Goal: Task Accomplishment & Management: Complete application form

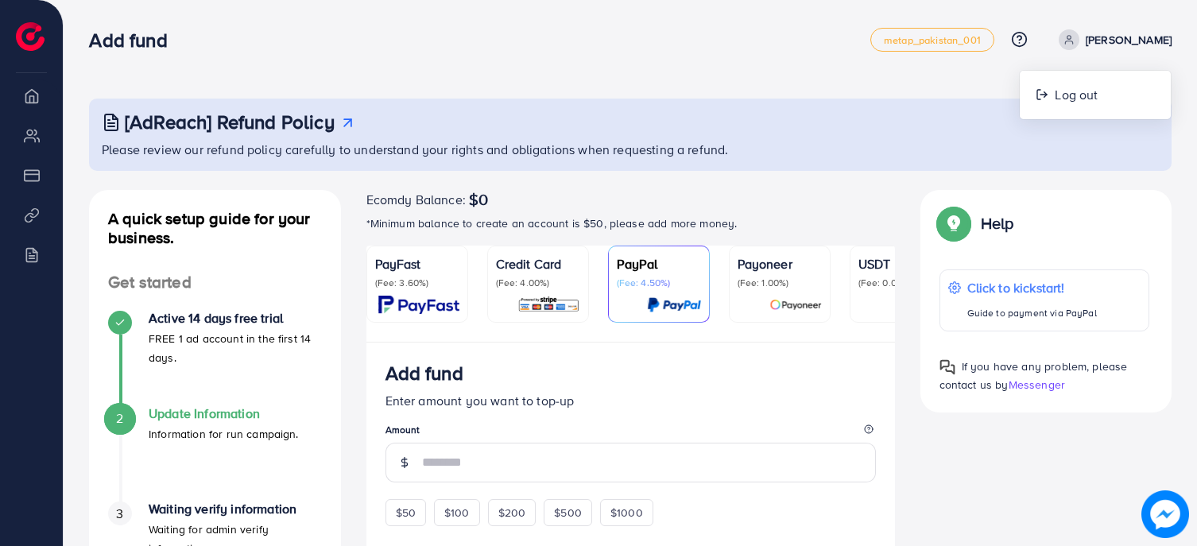
click at [624, 343] on ul "PayFast (Fee: 3.60%) Credit Card (Fee: 4.00%) PayPal (Fee: 4.50%) Payoneer (Fee…" at bounding box center [631, 294] width 529 height 97
click at [631, 178] on div "[AdReach] Refund Policy Please review our refund policy carefully to understand…" at bounding box center [630, 523] width 1083 height 848
click at [447, 295] on div "PayFast (Fee: 3.60%)" at bounding box center [417, 284] width 84 height 60
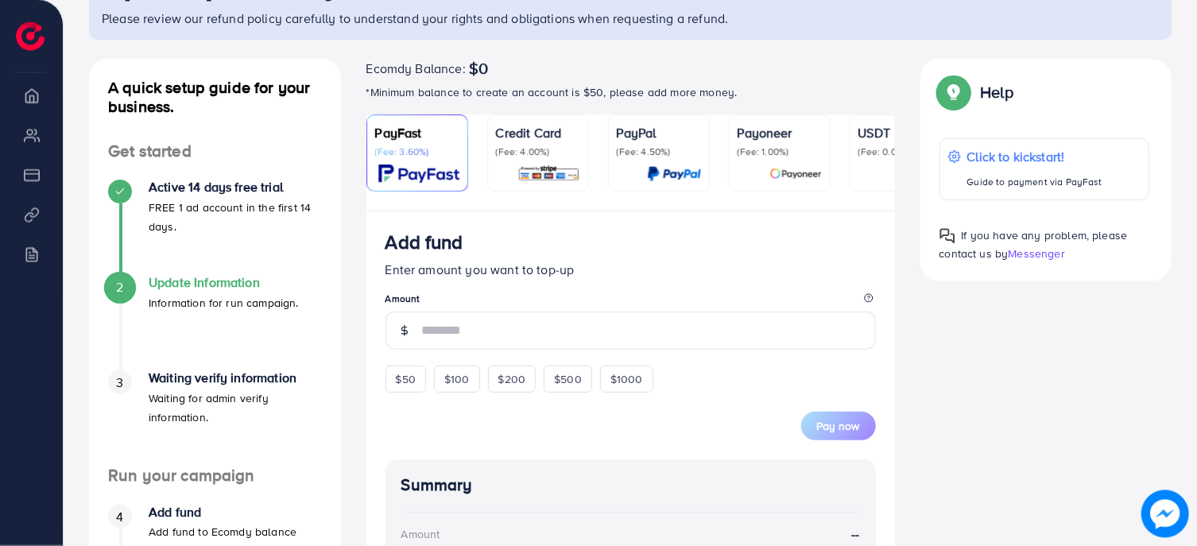
scroll to position [170, 0]
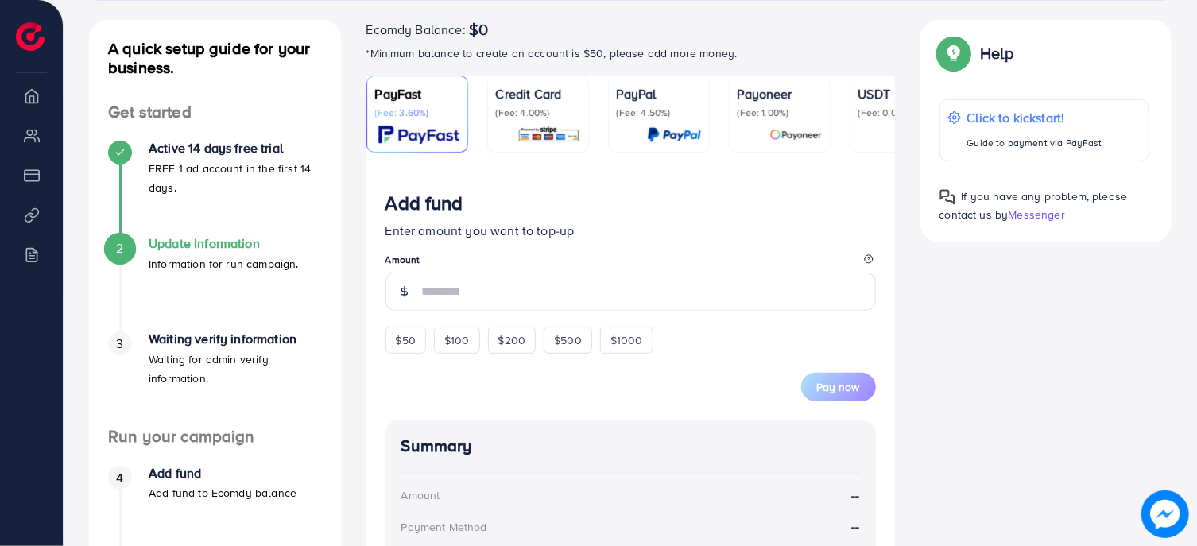
click at [487, 352] on div "$50 $100 $200 $500 $1000" at bounding box center [549, 336] width 326 height 35
click at [461, 348] on span "$100" at bounding box center [456, 340] width 25 height 16
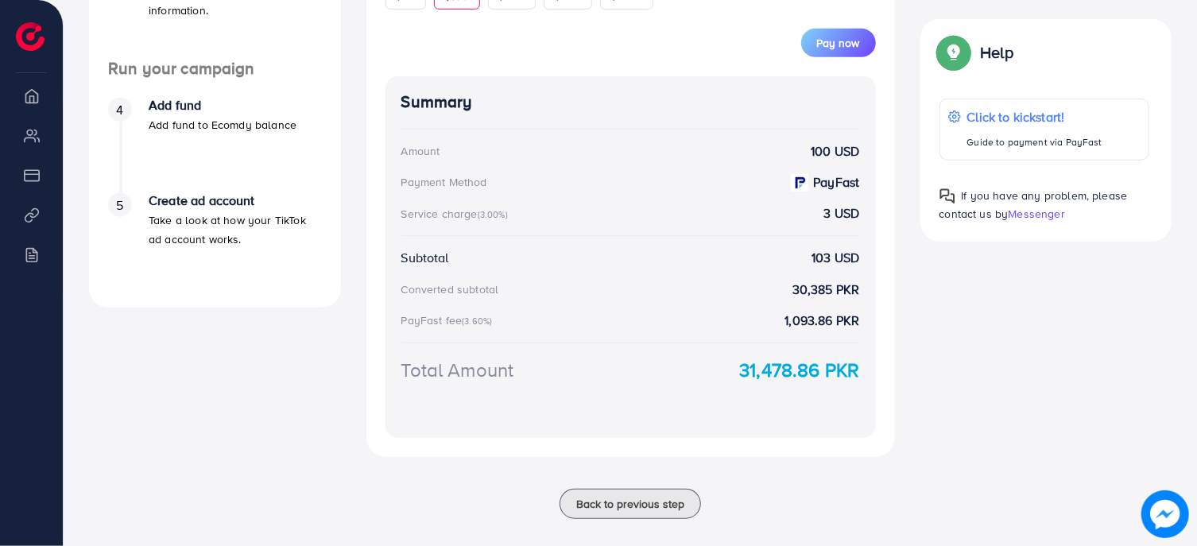
scroll to position [572, 0]
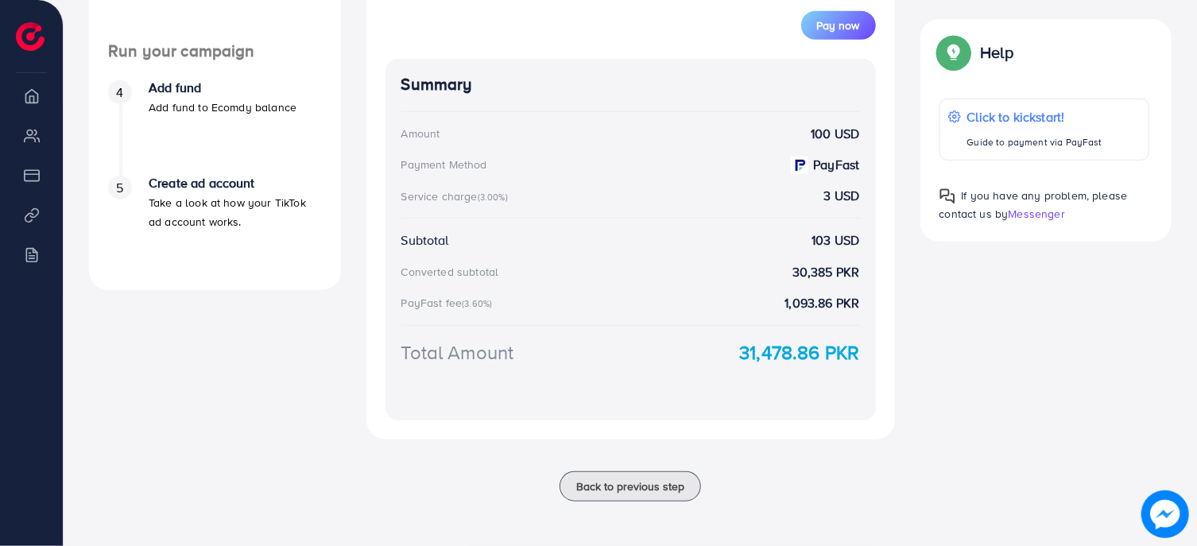
click at [724, 359] on div "Total Amount 31,478.86 PKR" at bounding box center [631, 353] width 459 height 28
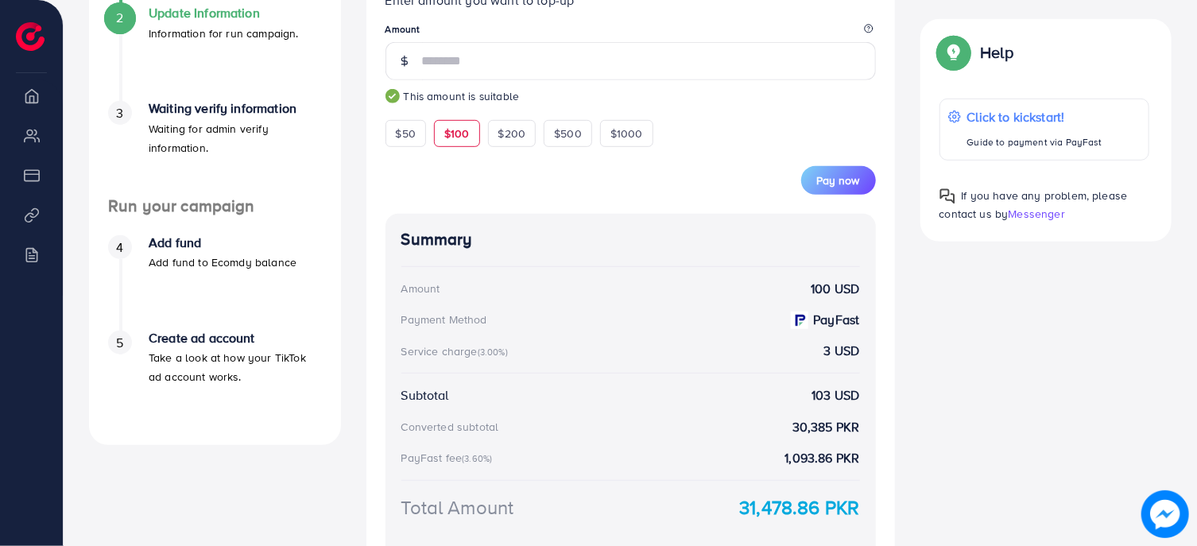
click at [410, 142] on span "$50" at bounding box center [406, 134] width 20 height 16
click at [446, 138] on div "$100" at bounding box center [457, 133] width 46 height 27
type input "***"
click at [449, 140] on div "$100" at bounding box center [457, 133] width 46 height 27
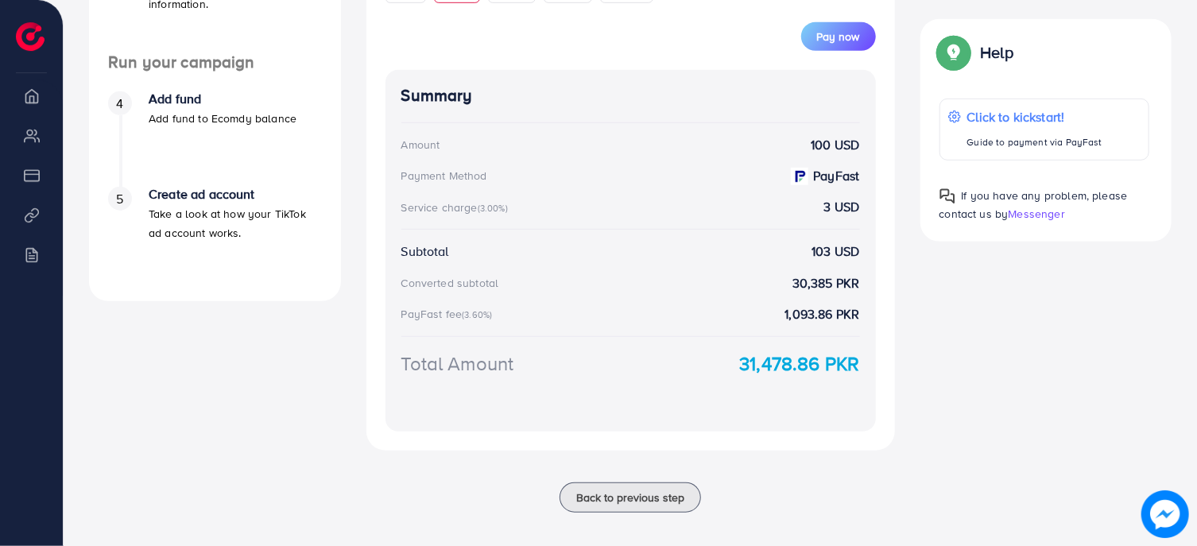
scroll to position [572, 0]
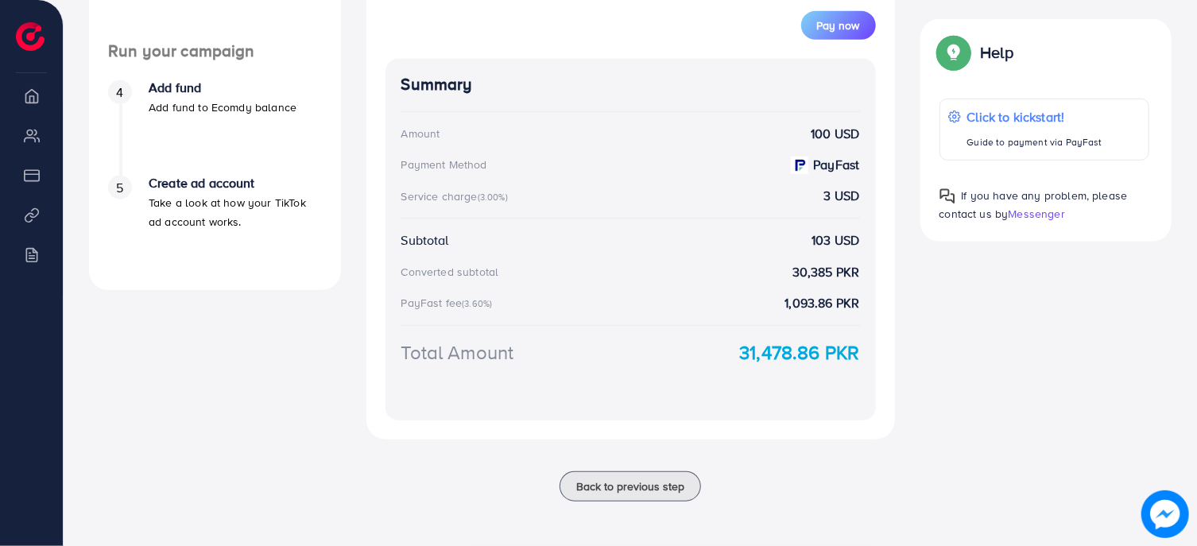
drag, startPoint x: 730, startPoint y: 352, endPoint x: 854, endPoint y: 355, distance: 124.1
click at [854, 355] on div "Total Amount 31,478.86 PKR" at bounding box center [631, 353] width 459 height 28
click at [854, 355] on strong "31,478.86 PKR" at bounding box center [799, 353] width 120 height 28
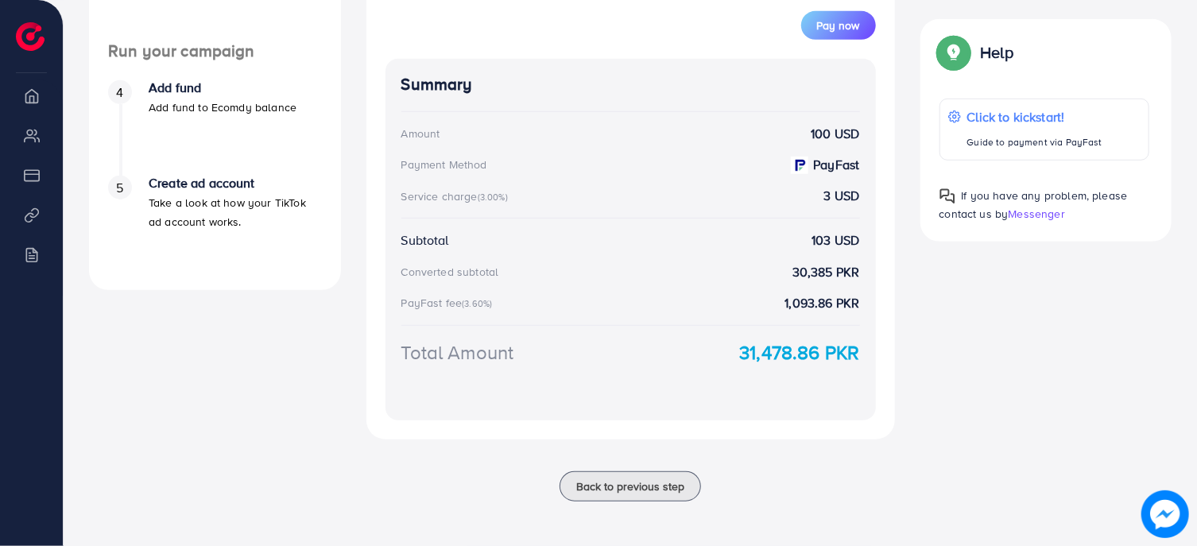
click at [873, 371] on div "Summary Amount 100 USD Payment Method PayFast Service charge (3.00%) 3 USD Subt…" at bounding box center [631, 240] width 491 height 362
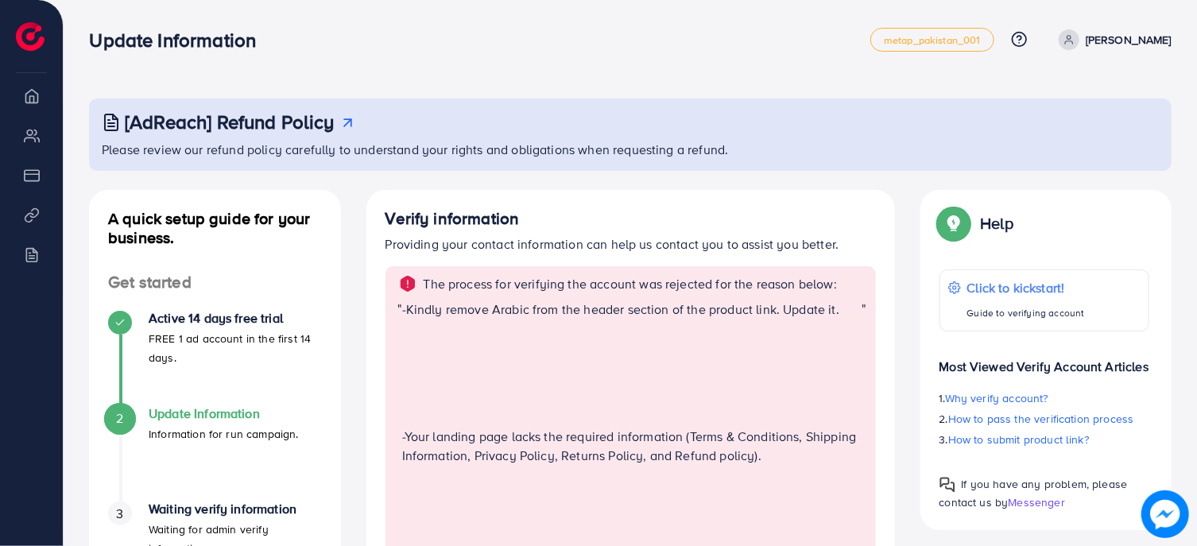
click at [1112, 46] on p "[PERSON_NAME]" at bounding box center [1129, 39] width 86 height 19
click at [676, 147] on p "Please review our refund policy carefully to understand your rights and obligat…" at bounding box center [632, 149] width 1061 height 19
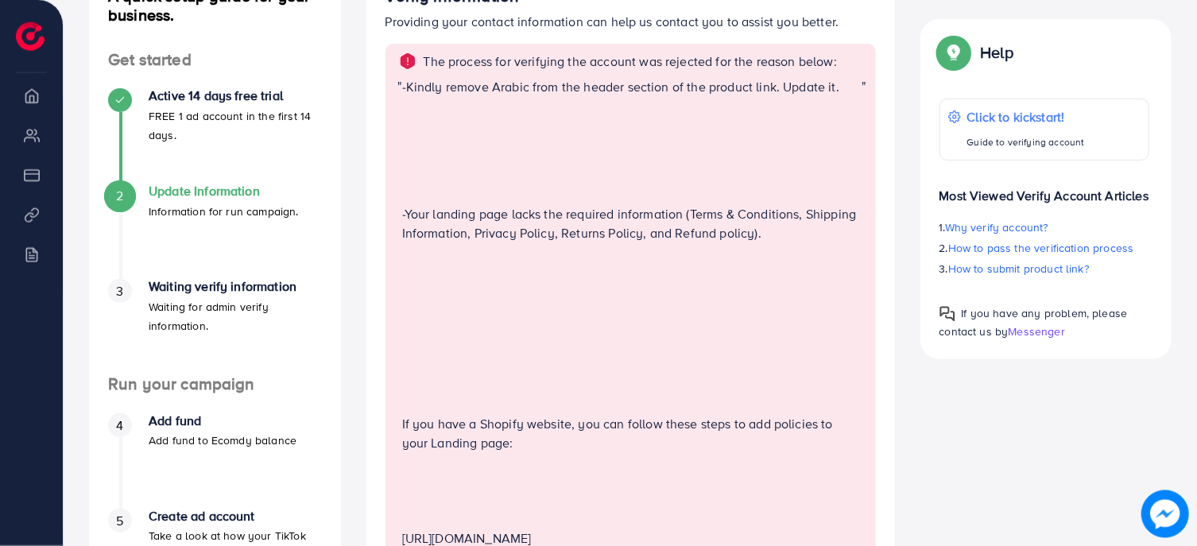
scroll to position [85, 0]
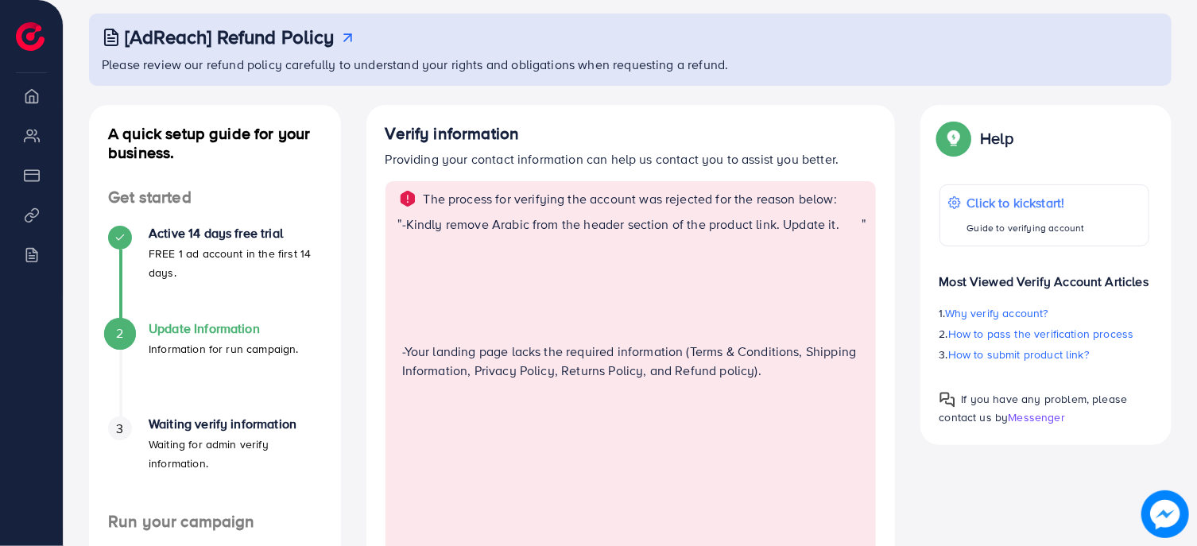
click at [221, 327] on h4 "Update Information" at bounding box center [224, 328] width 150 height 15
click at [281, 425] on h4 "Waiting verify information" at bounding box center [235, 424] width 173 height 15
click at [28, 86] on li "Overview" at bounding box center [31, 96] width 63 height 32
click at [28, 104] on li "Overview" at bounding box center [31, 96] width 63 height 32
click at [30, 33] on img at bounding box center [30, 36] width 29 height 29
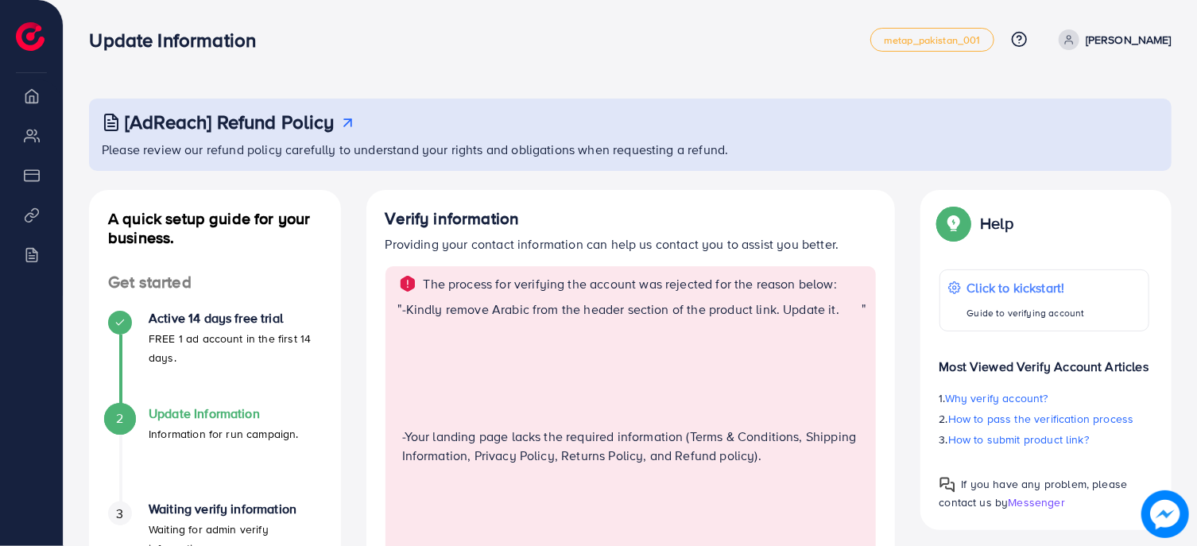
click at [1142, 45] on p "[PERSON_NAME]" at bounding box center [1129, 39] width 86 height 19
click at [455, 283] on p "The process for verifying the account was rejected for the reason below:" at bounding box center [631, 283] width 414 height 19
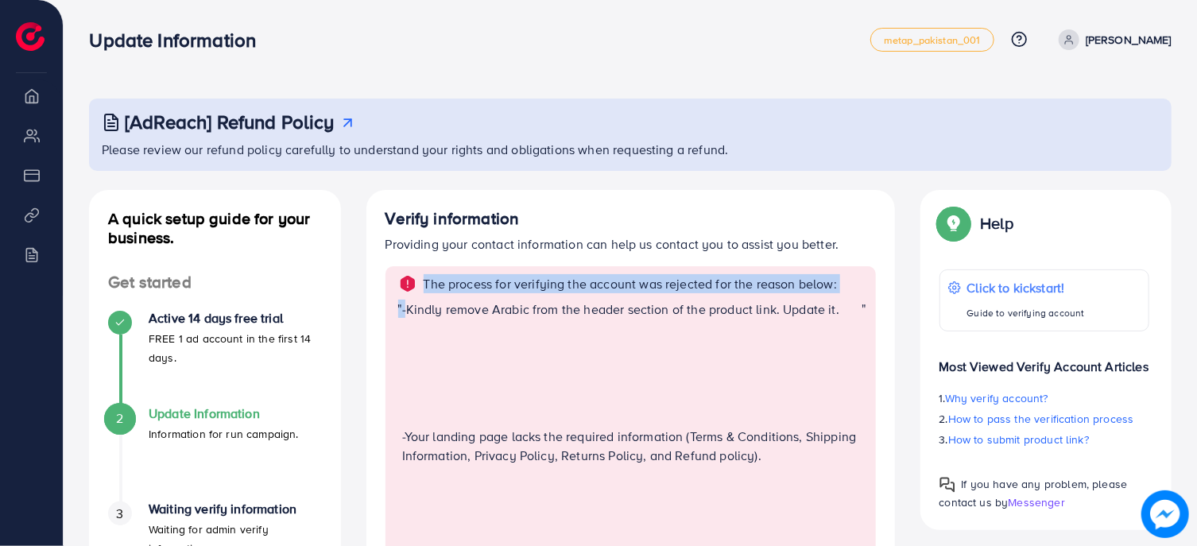
drag, startPoint x: 455, startPoint y: 283, endPoint x: 699, endPoint y: 308, distance: 245.4
click at [699, 308] on p "-Kindly remove Arabic from the header section of the product link. Update it." at bounding box center [632, 309] width 460 height 19
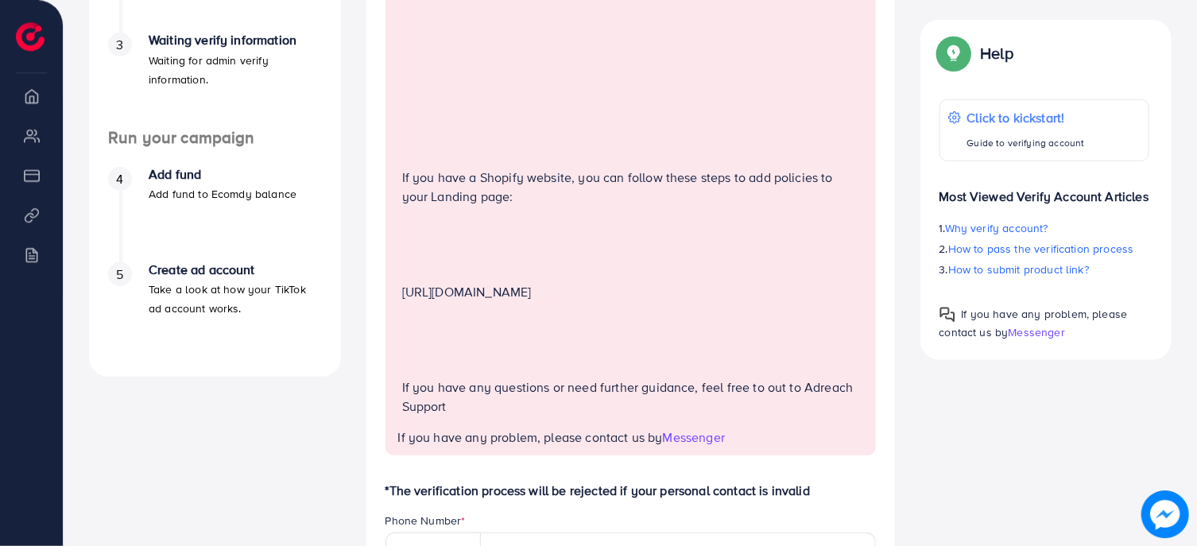
scroll to position [426, 0]
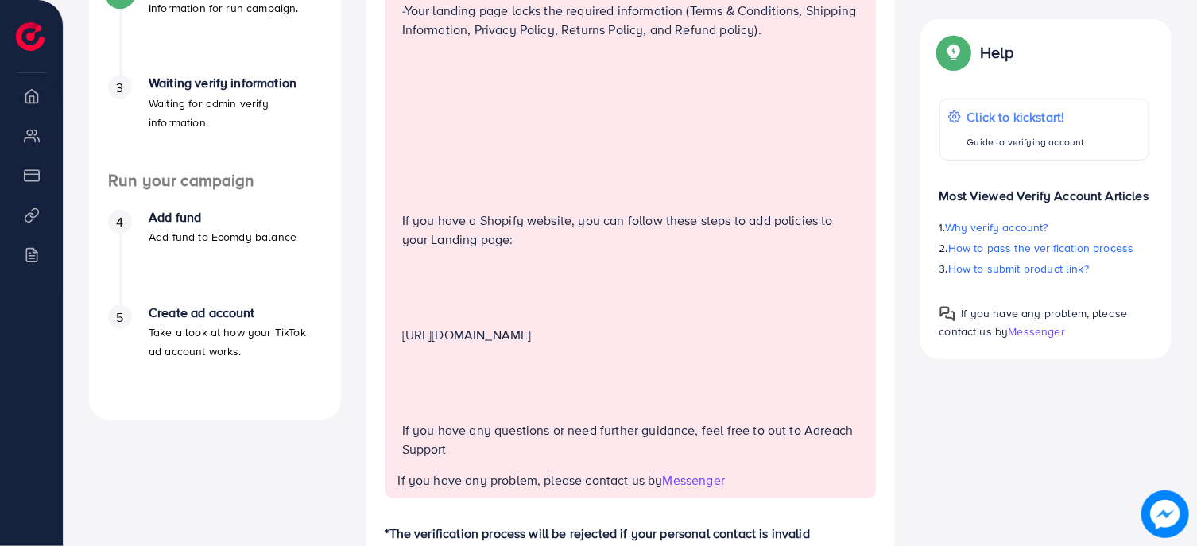
click at [212, 235] on p "Add fund to Ecomdy balance" at bounding box center [223, 236] width 148 height 19
click at [219, 78] on h4 "Waiting verify information" at bounding box center [235, 83] width 173 height 15
click at [213, 112] on p "Waiting for admin verify information." at bounding box center [235, 113] width 173 height 38
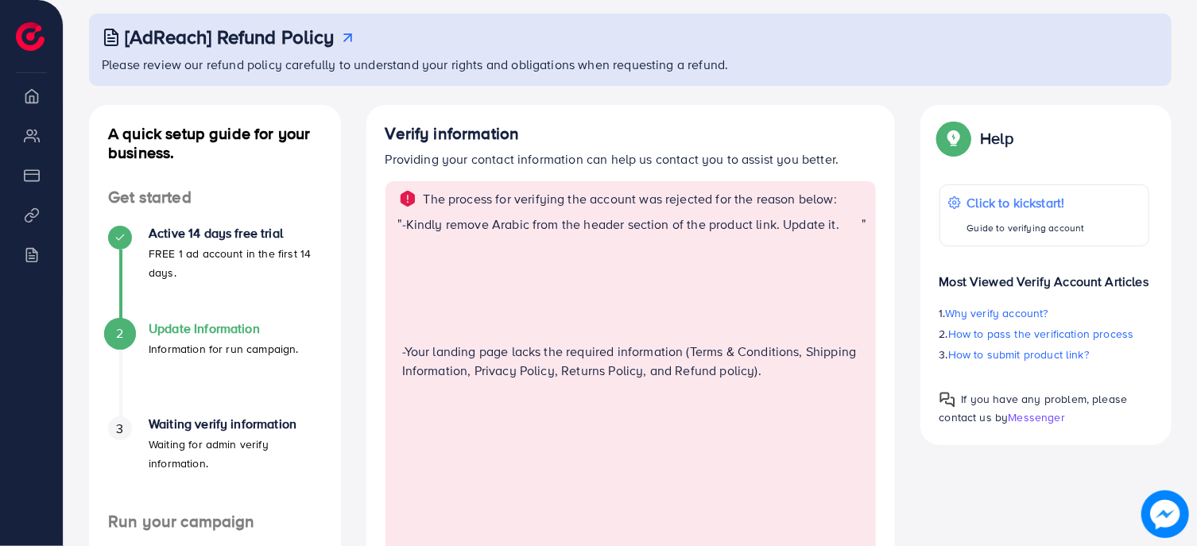
click at [195, 197] on h4 "Get started" at bounding box center [215, 198] width 252 height 20
click at [25, 140] on li "My ad accounts" at bounding box center [31, 135] width 63 height 32
click at [25, 94] on li "Overview" at bounding box center [31, 96] width 63 height 32
click at [27, 45] on img at bounding box center [30, 36] width 29 height 29
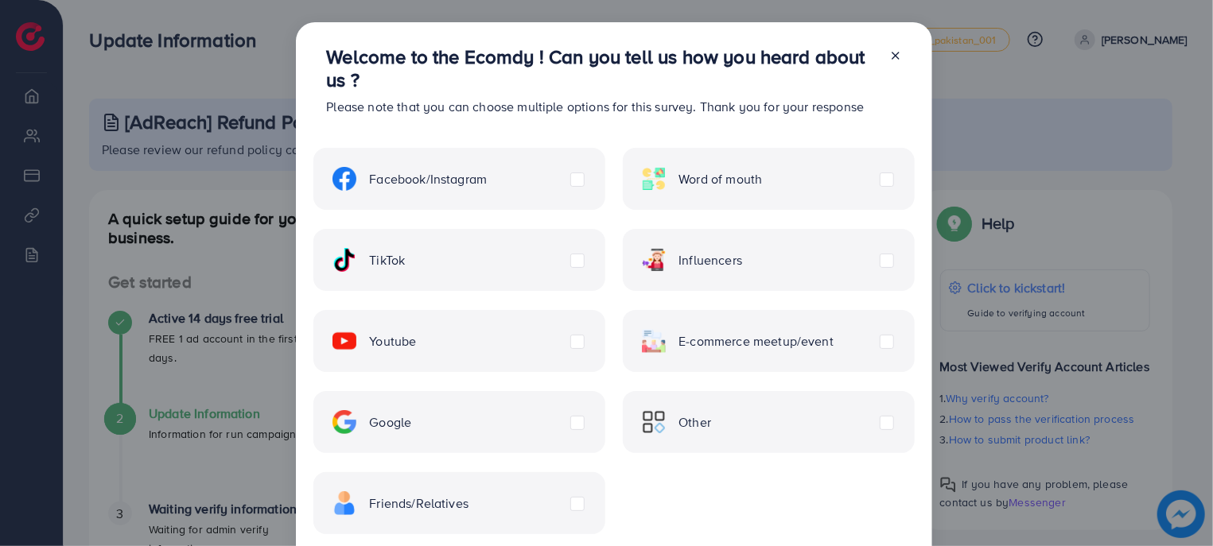
click at [458, 420] on div "Google" at bounding box center [458, 422] width 291 height 62
click at [579, 180] on div "Facebook/Instagram" at bounding box center [458, 179] width 291 height 62
click at [487, 180] on label "Facebook/Instagram" at bounding box center [409, 179] width 154 height 24
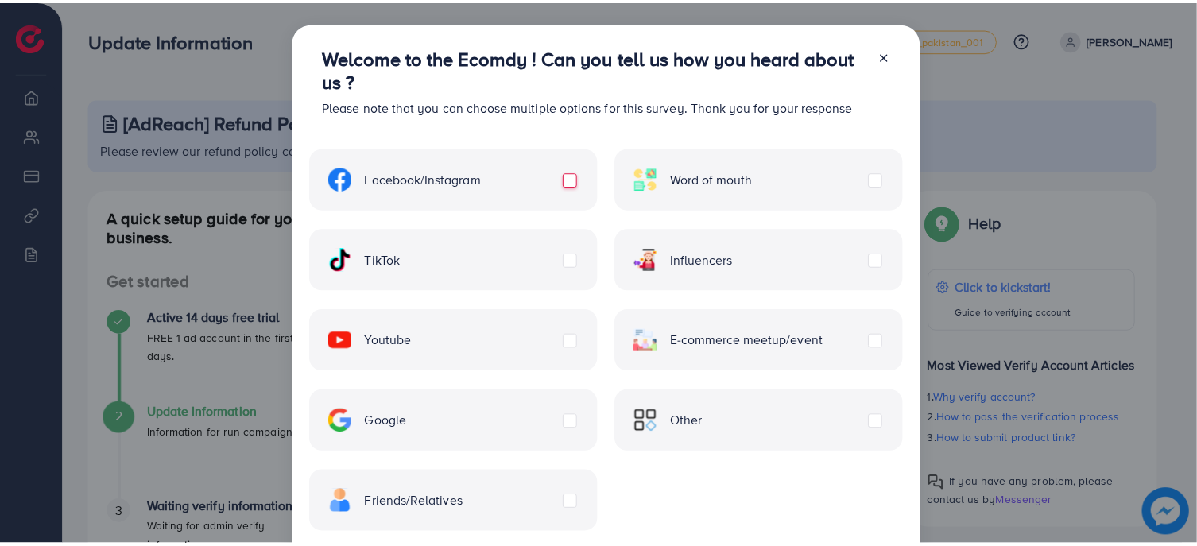
scroll to position [92, 0]
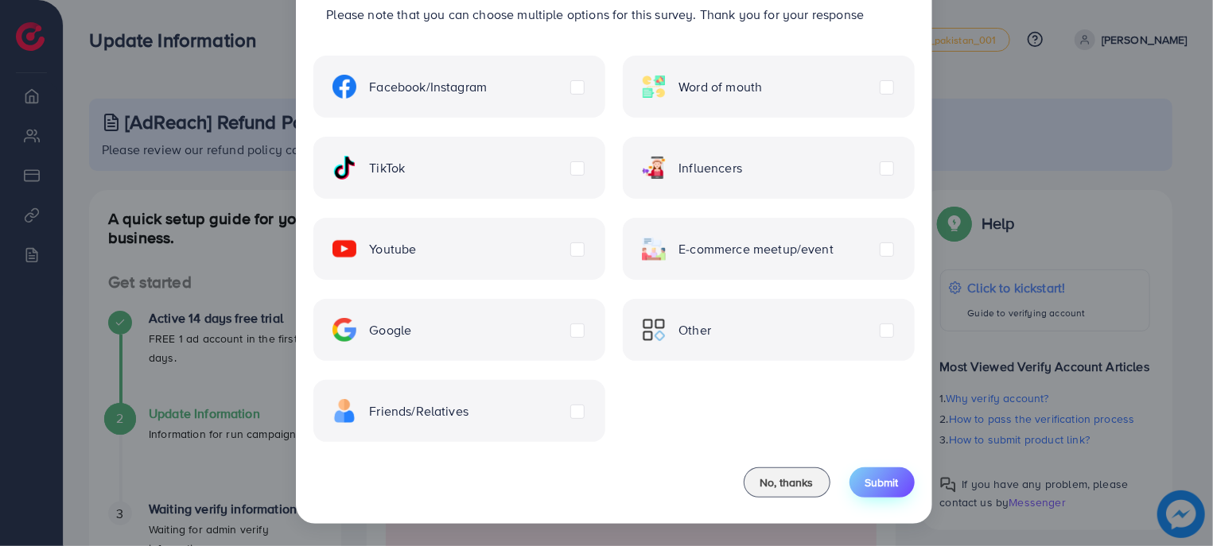
click at [871, 486] on span "Submit" at bounding box center [881, 483] width 33 height 16
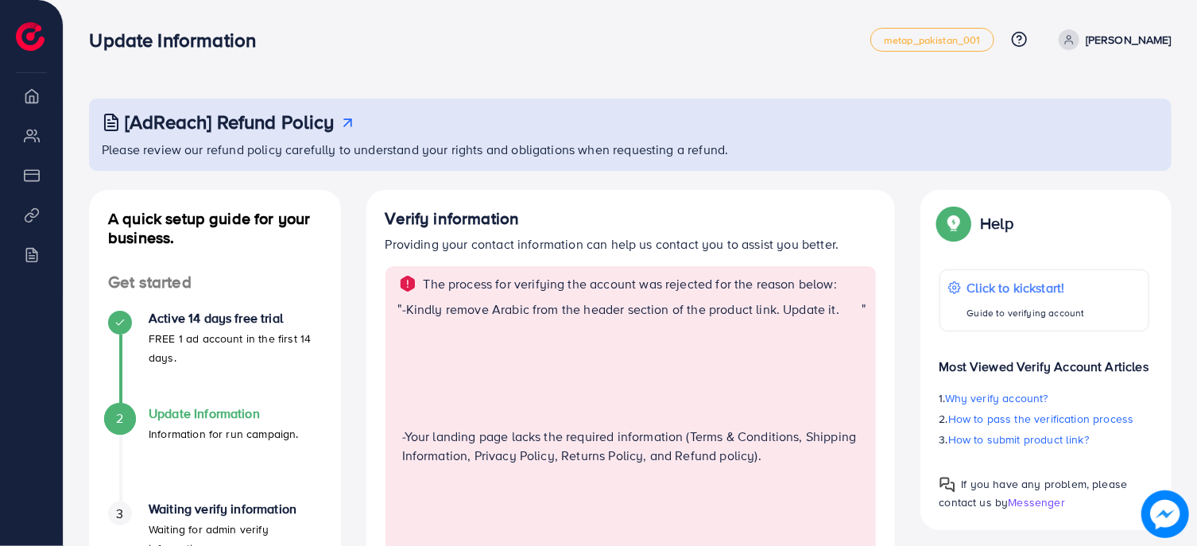
click at [439, 288] on p "The process for verifying the account was rejected for the reason below:" at bounding box center [631, 283] width 414 height 19
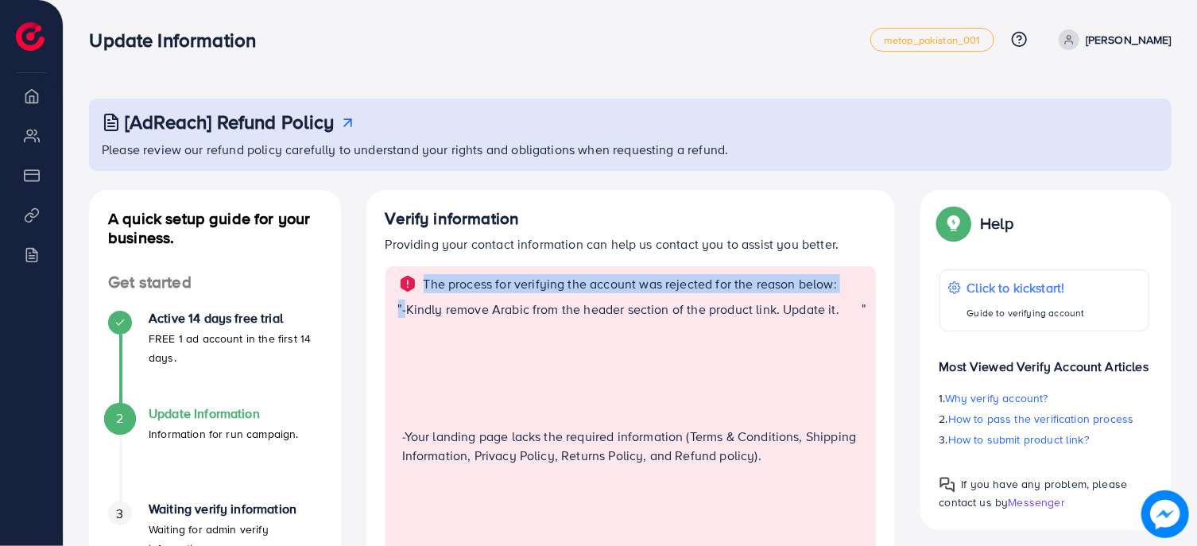
drag, startPoint x: 439, startPoint y: 288, endPoint x: 751, endPoint y: 308, distance: 313.1
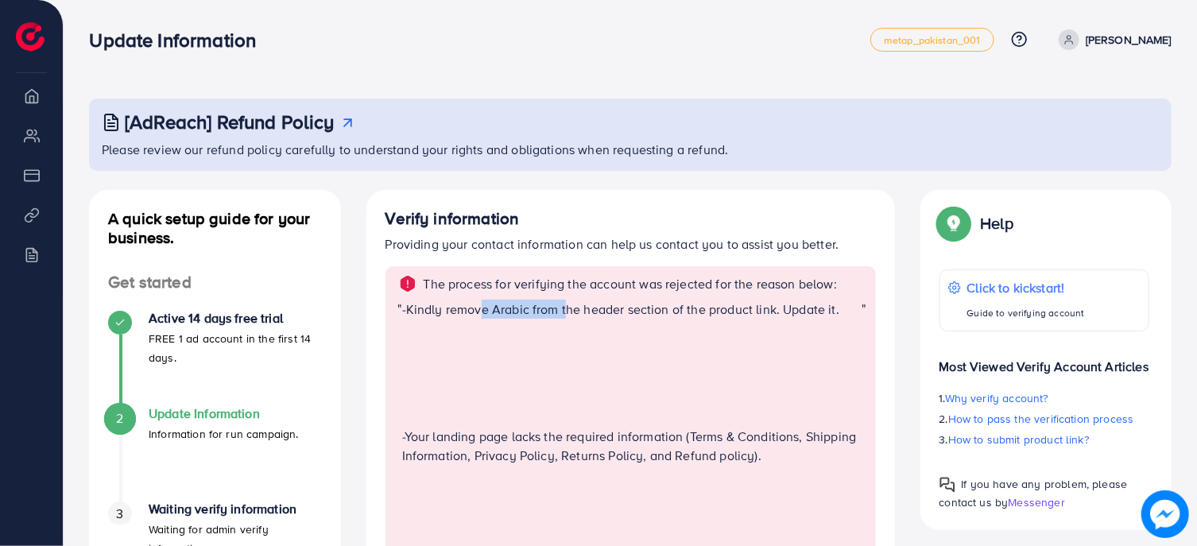
drag, startPoint x: 479, startPoint y: 303, endPoint x: 569, endPoint y: 388, distance: 123.7
click at [570, 310] on p "-Kindly remove Arabic from the header section of the product link. Update it." at bounding box center [632, 309] width 460 height 19
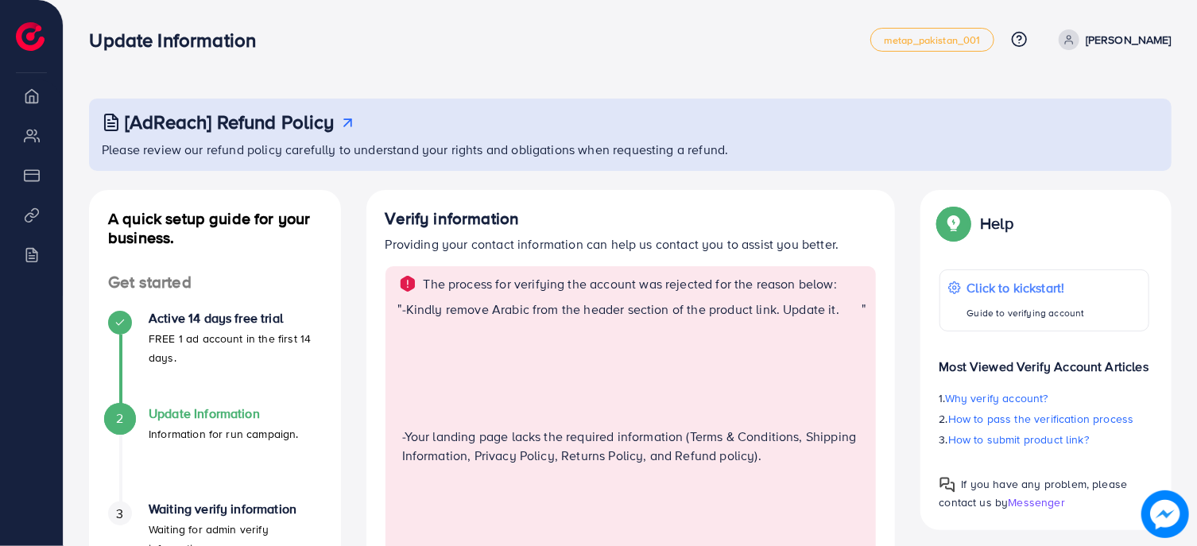
scroll to position [340, 0]
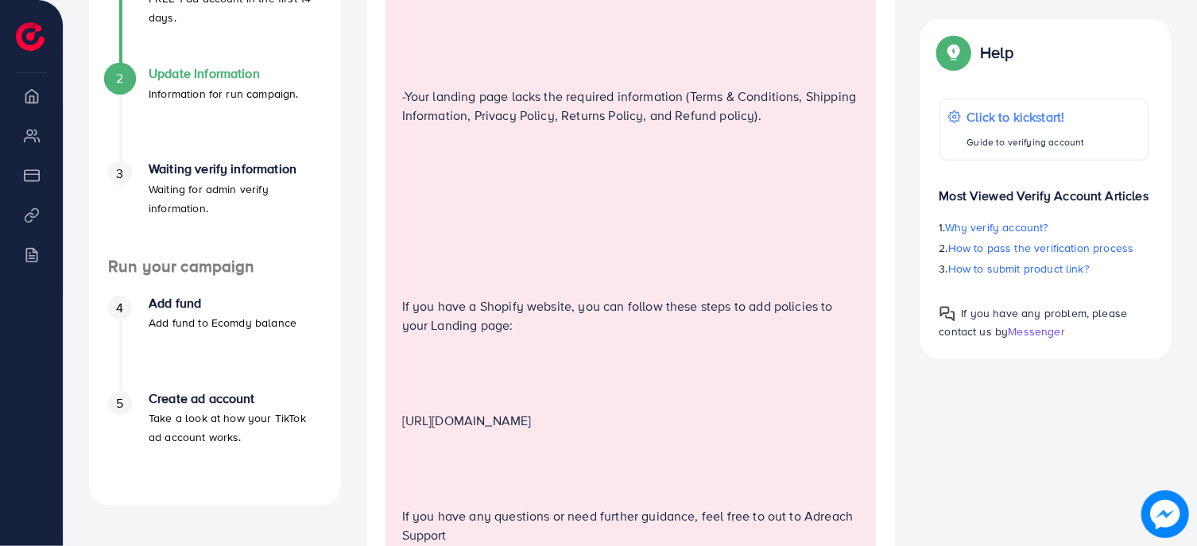
click at [633, 298] on p "If you have a Shopify website, you can follow these steps to add policies to yo…" at bounding box center [632, 316] width 460 height 38
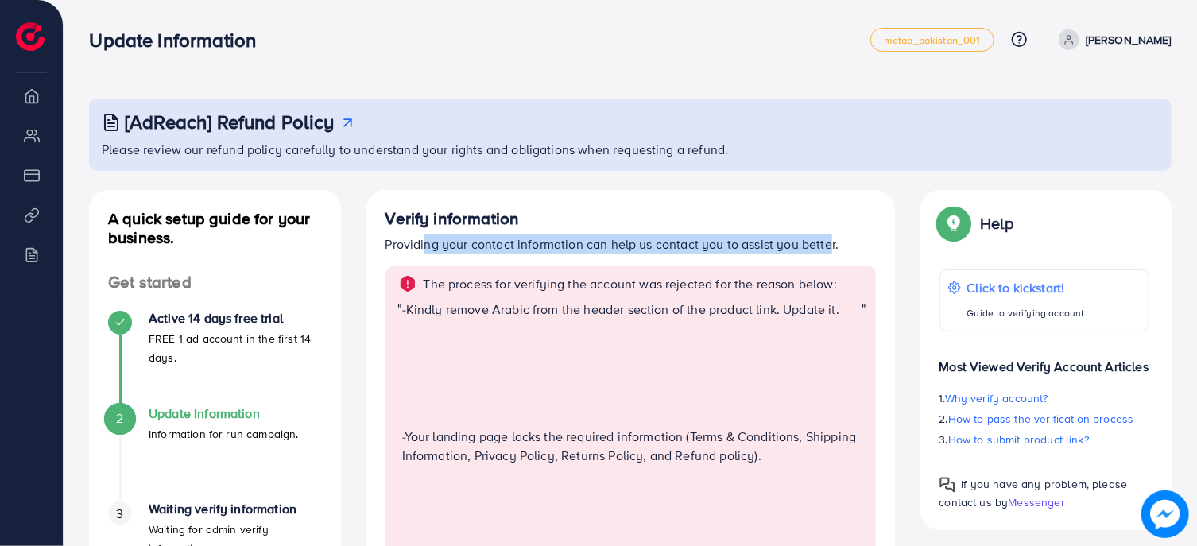
drag, startPoint x: 420, startPoint y: 240, endPoint x: 824, endPoint y: 242, distance: 403.9
click at [824, 242] on p "Providing your contact information can help us contact you to assist you better." at bounding box center [631, 244] width 491 height 19
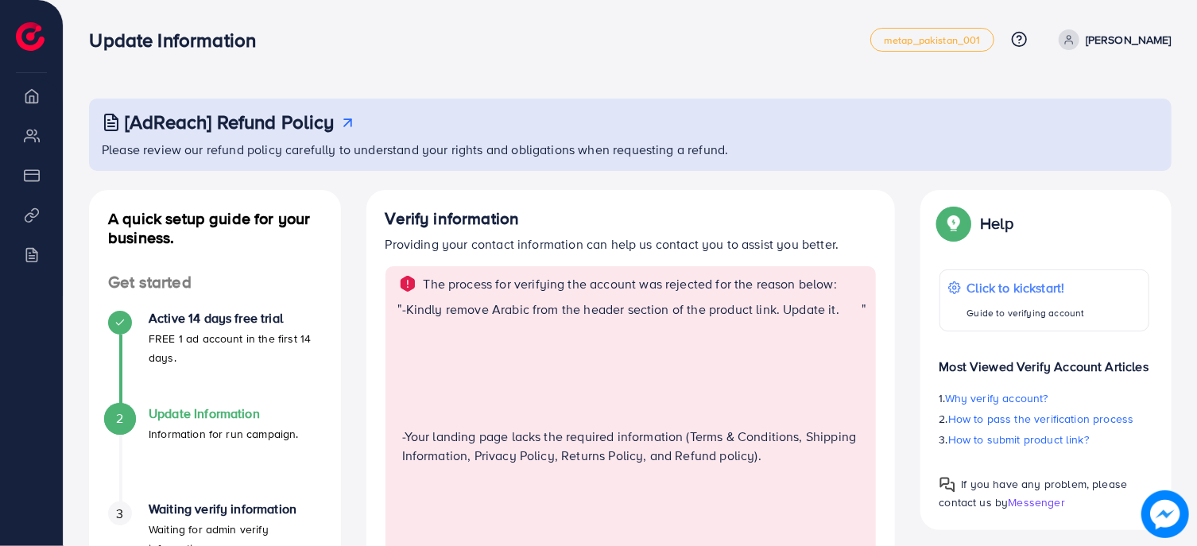
click at [657, 452] on p "-Your landing page lacks the required information (Terms & Conditions, Shipping…" at bounding box center [632, 446] width 460 height 38
click at [230, 424] on div "Update Information Information for run campaign." at bounding box center [224, 424] width 150 height 37
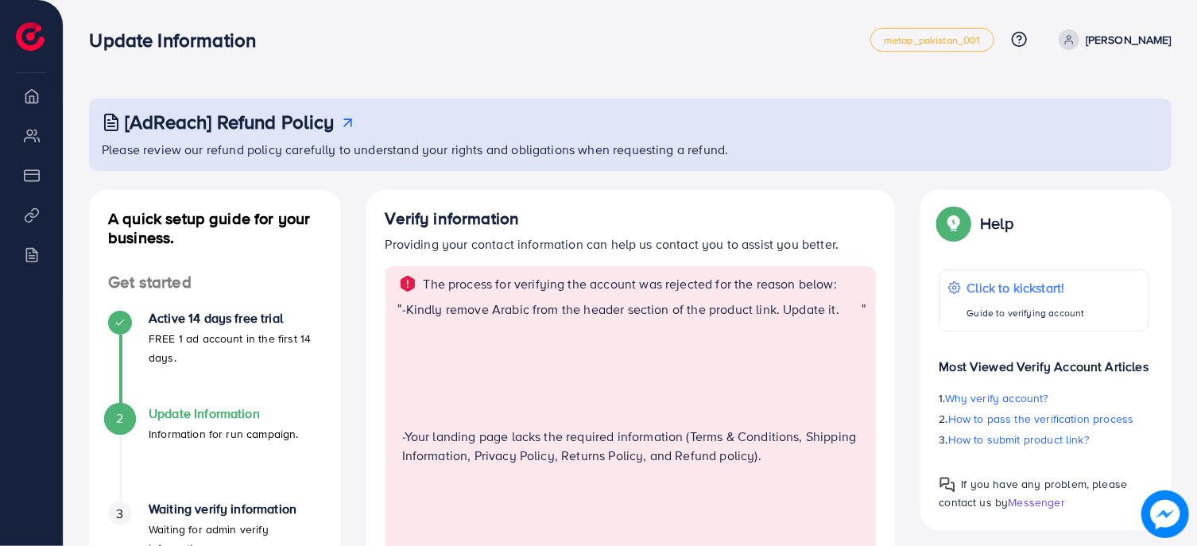
click at [230, 424] on div "Update Information Information for run campaign." at bounding box center [224, 424] width 150 height 37
click at [243, 370] on div "Active 14 days free trial FREE 1 ad account in the first 14 days." at bounding box center [215, 358] width 214 height 95
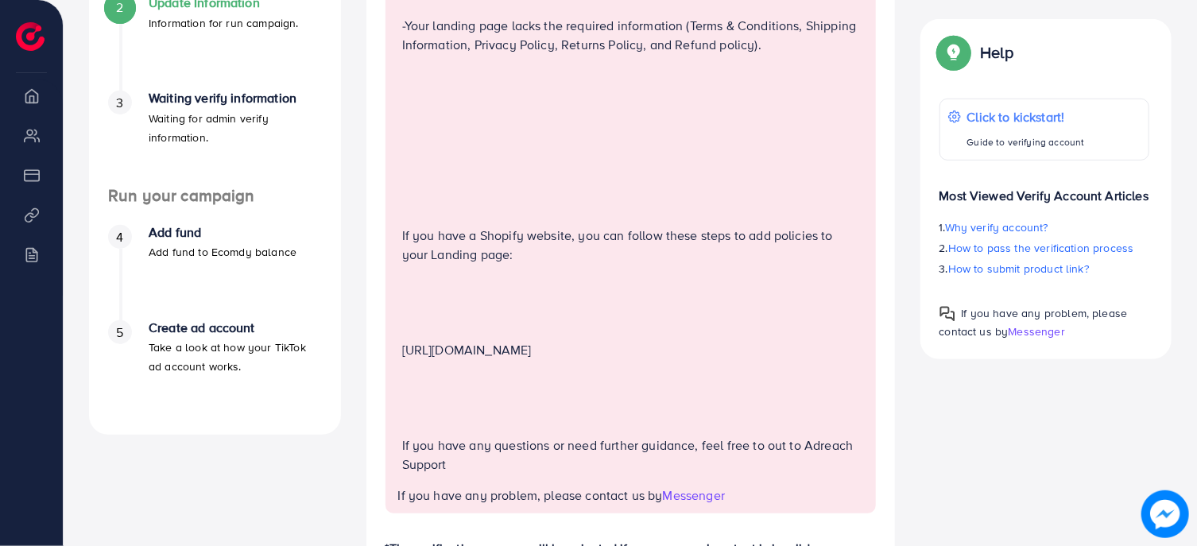
scroll to position [426, 0]
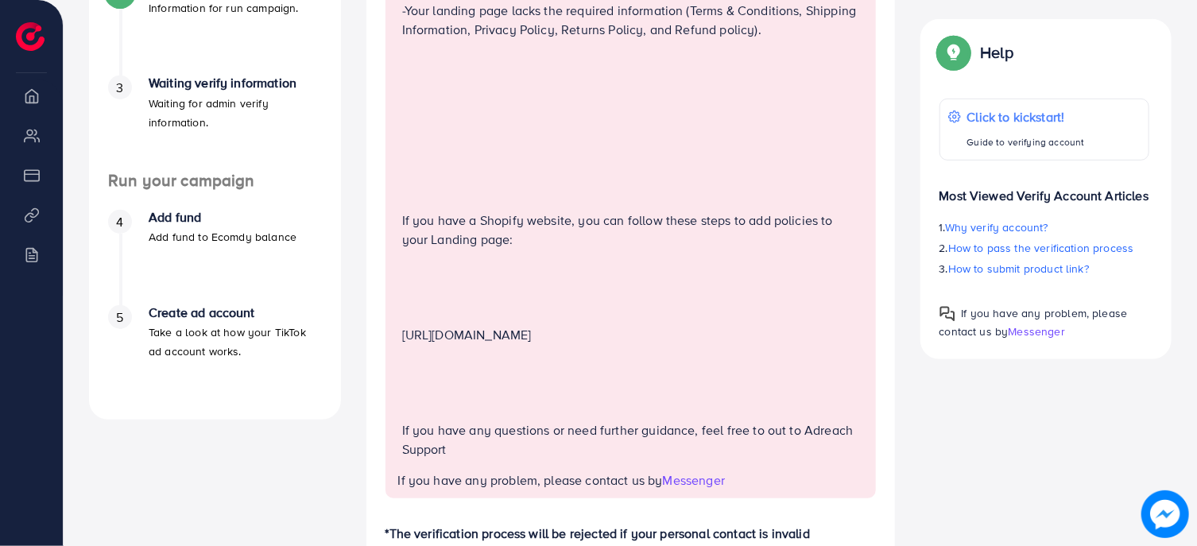
click at [213, 203] on ul "4 Add fund Add fund to Ecomdy balance 5 Create ad account Take a look at how yo…" at bounding box center [215, 296] width 252 height 210
click at [182, 114] on p "Waiting for admin verify information." at bounding box center [235, 113] width 173 height 38
click at [23, 114] on ul "Overview My ad accounts Payment Product Links Billing" at bounding box center [31, 188] width 63 height 216
drag, startPoint x: 33, startPoint y: 106, endPoint x: 38, endPoint y: 166, distance: 60.7
click at [33, 107] on li "Overview" at bounding box center [31, 96] width 63 height 32
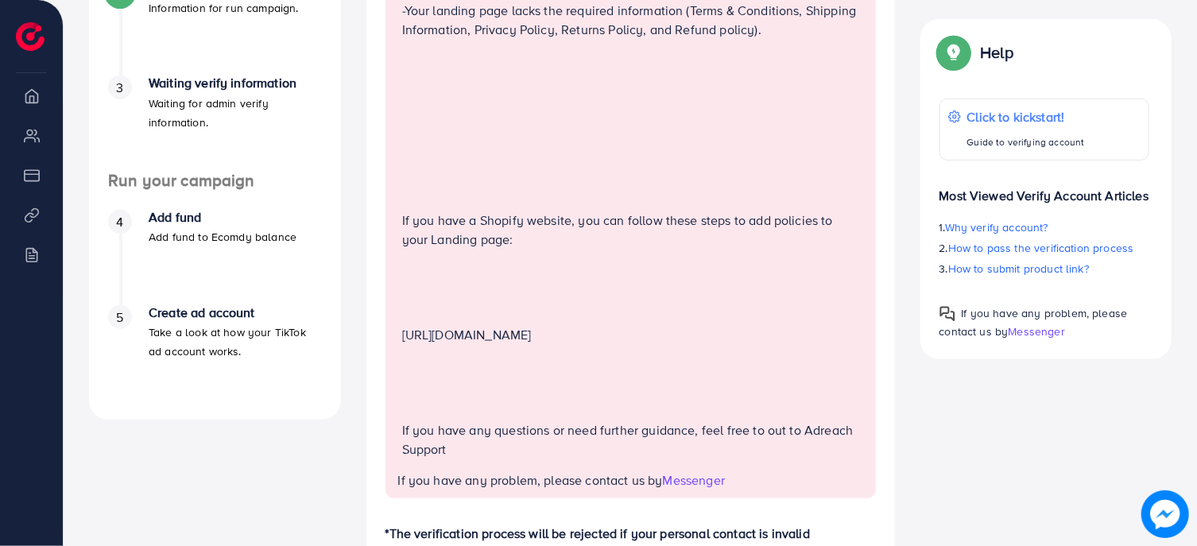
click at [38, 166] on li "Payment" at bounding box center [31, 175] width 63 height 32
click at [38, 210] on li "Product Links" at bounding box center [31, 215] width 63 height 32
click at [39, 276] on ul "Overview My ad accounts Payment Product Links Billing" at bounding box center [31, 188] width 63 height 216
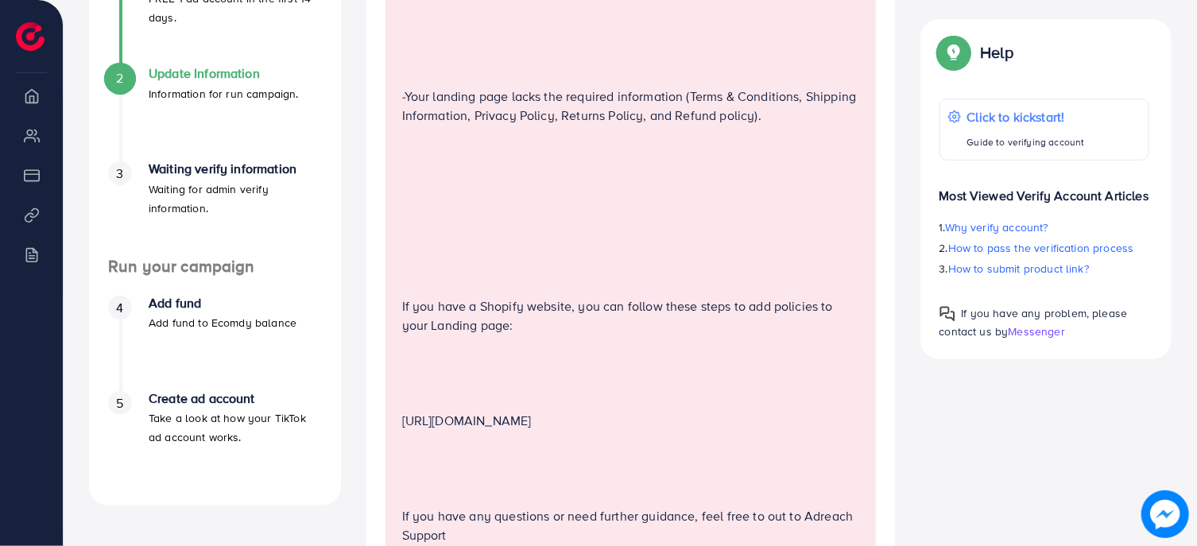
scroll to position [0, 0]
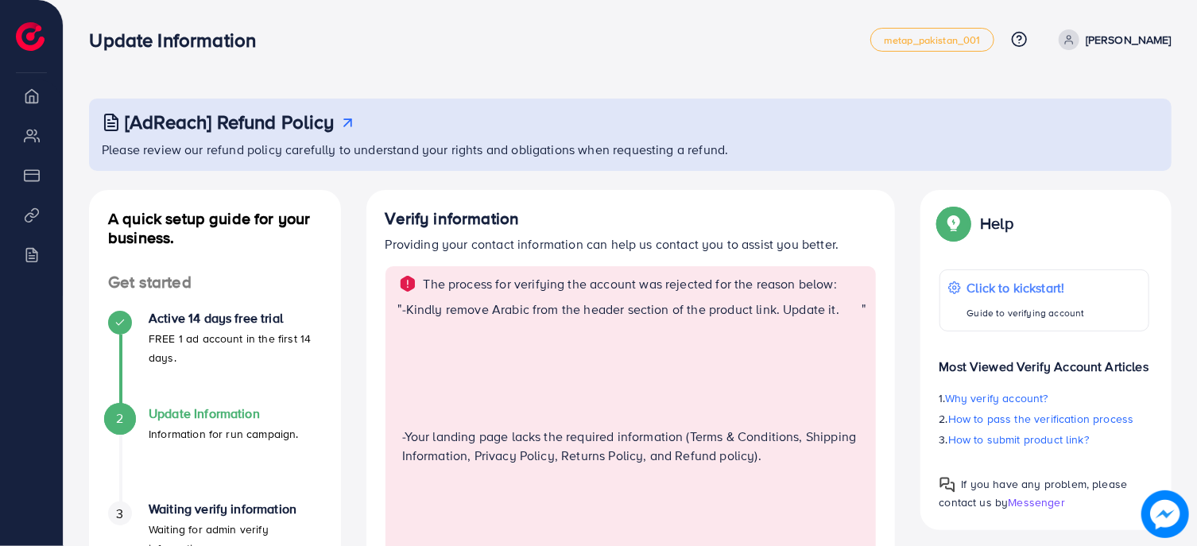
click at [1155, 515] on img at bounding box center [1166, 515] width 48 height 48
click at [705, 351] on p at bounding box center [632, 341] width 460 height 19
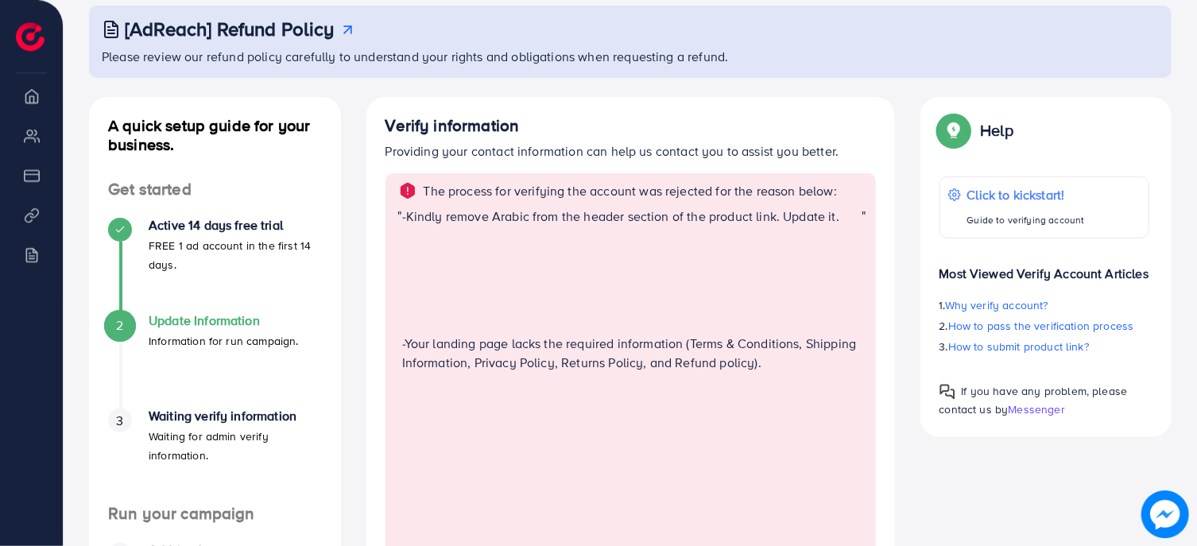
scroll to position [170, 0]
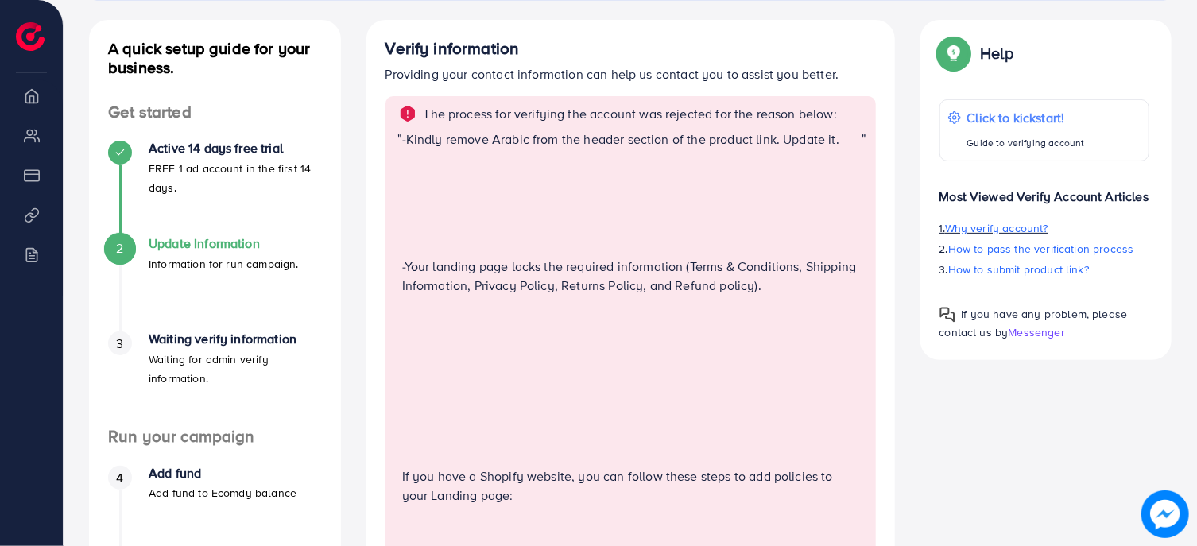
click at [982, 236] on span "Why verify account?" at bounding box center [996, 228] width 103 height 16
click at [1003, 257] on span "How to pass the verification process" at bounding box center [1042, 249] width 186 height 16
click at [1020, 278] on span "How to submit product link?" at bounding box center [1019, 270] width 141 height 16
click at [456, 307] on div "-Kindly remove Arabic from the header section of the product link. Update it. -…" at bounding box center [632, 429] width 460 height 598
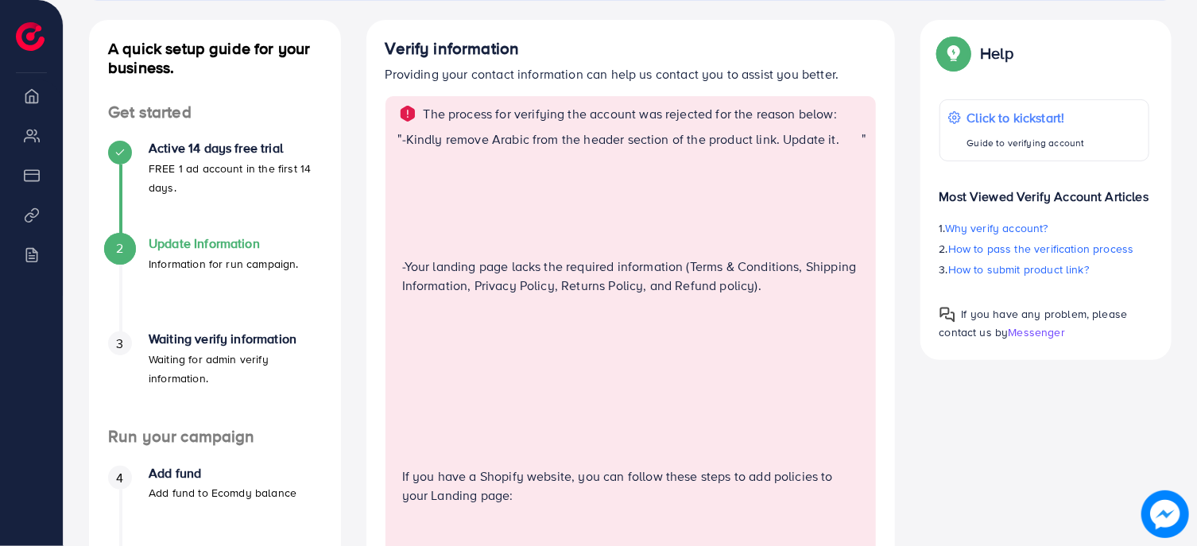
click at [456, 307] on div "-Kindly remove Arabic from the header section of the product link. Update it. -…" at bounding box center [632, 429] width 460 height 598
click at [503, 288] on p "-Your landing page lacks the required information (Terms & Conditions, Shipping…" at bounding box center [632, 276] width 460 height 38
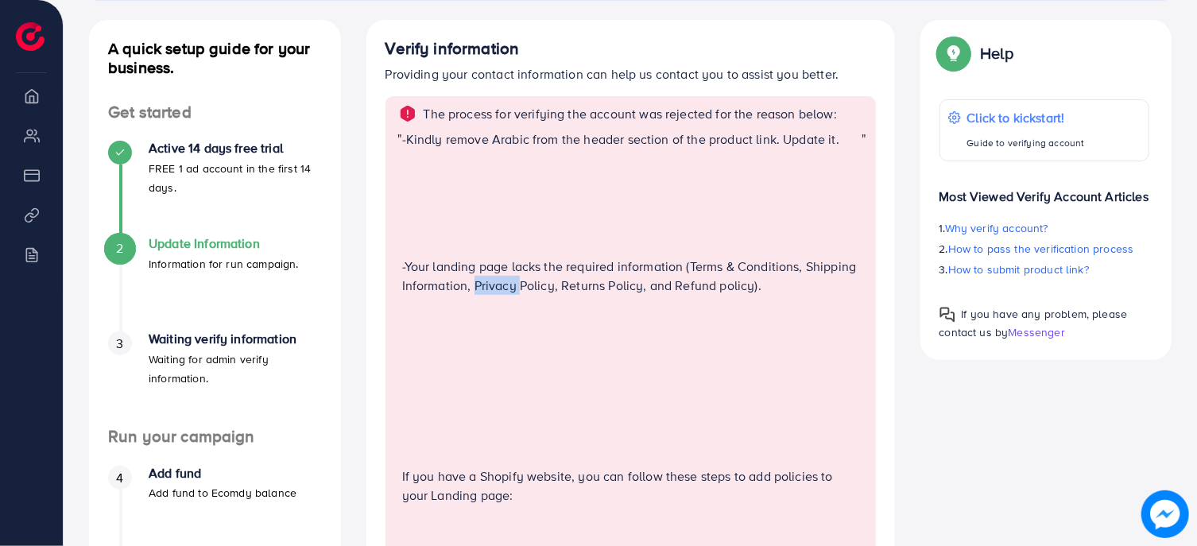
click at [503, 288] on p "-Your landing page lacks the required information (Terms & Conditions, Shipping…" at bounding box center [632, 276] width 460 height 38
click at [686, 177] on p at bounding box center [632, 170] width 460 height 19
click at [595, 279] on p "-Your landing page lacks the required information (Terms & Conditions, Shipping…" at bounding box center [632, 276] width 460 height 38
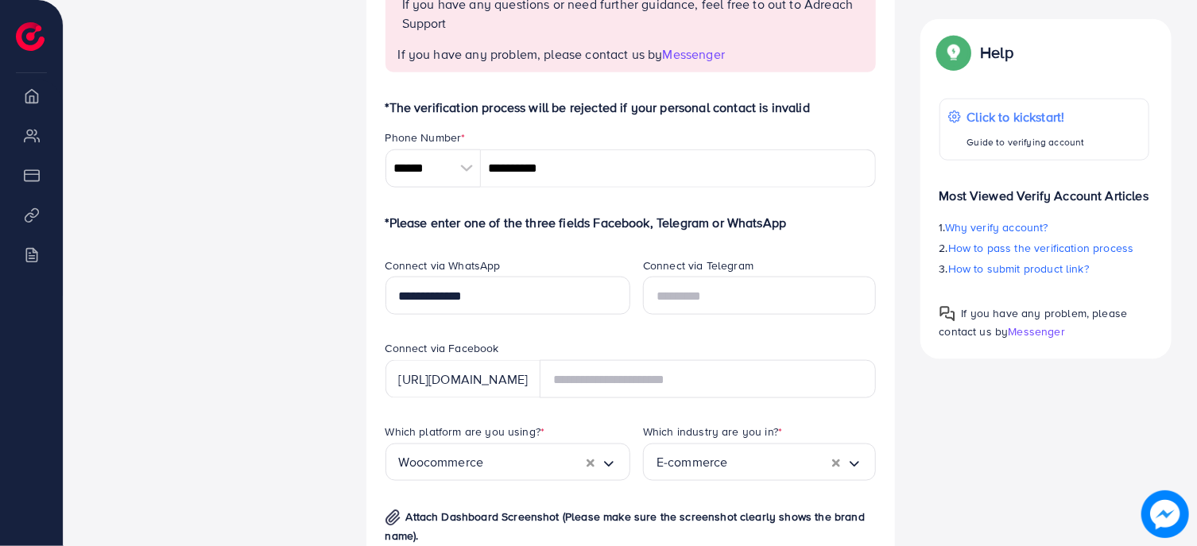
scroll to position [1193, 0]
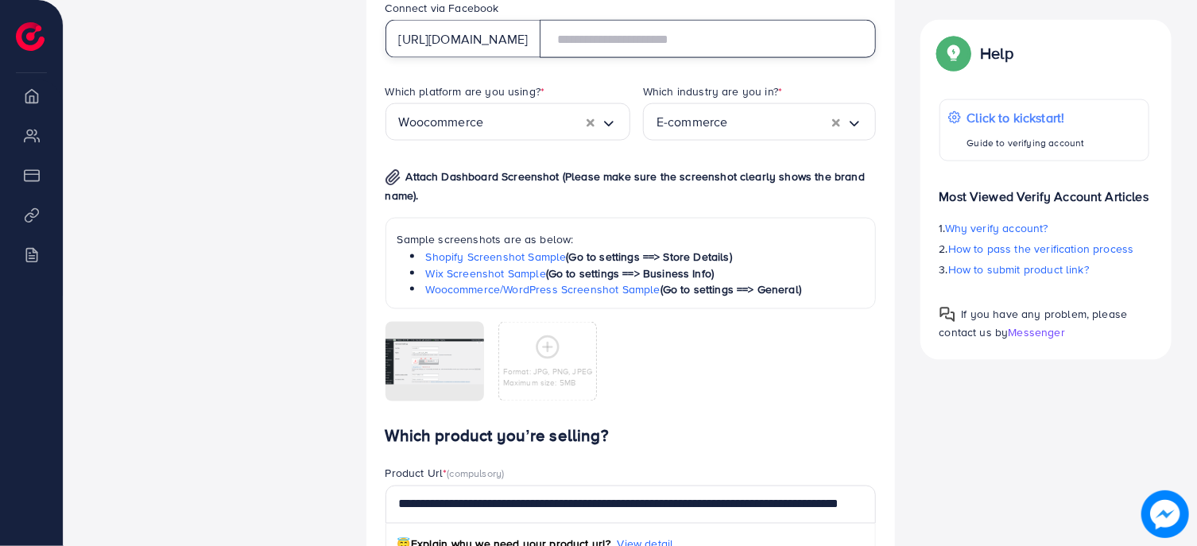
click at [623, 49] on input "text" at bounding box center [708, 39] width 336 height 38
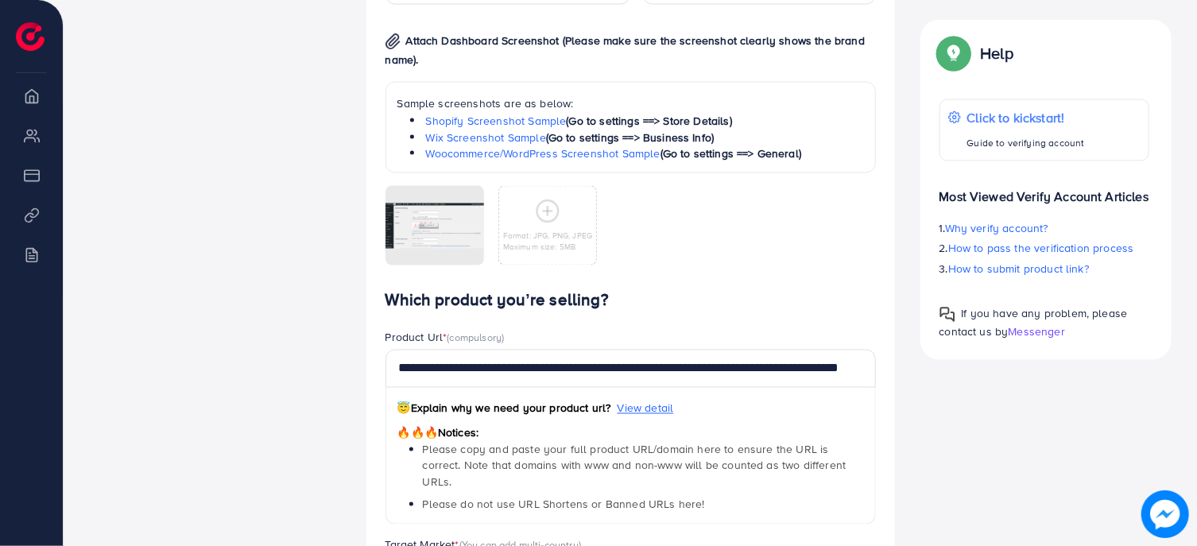
scroll to position [1449, 0]
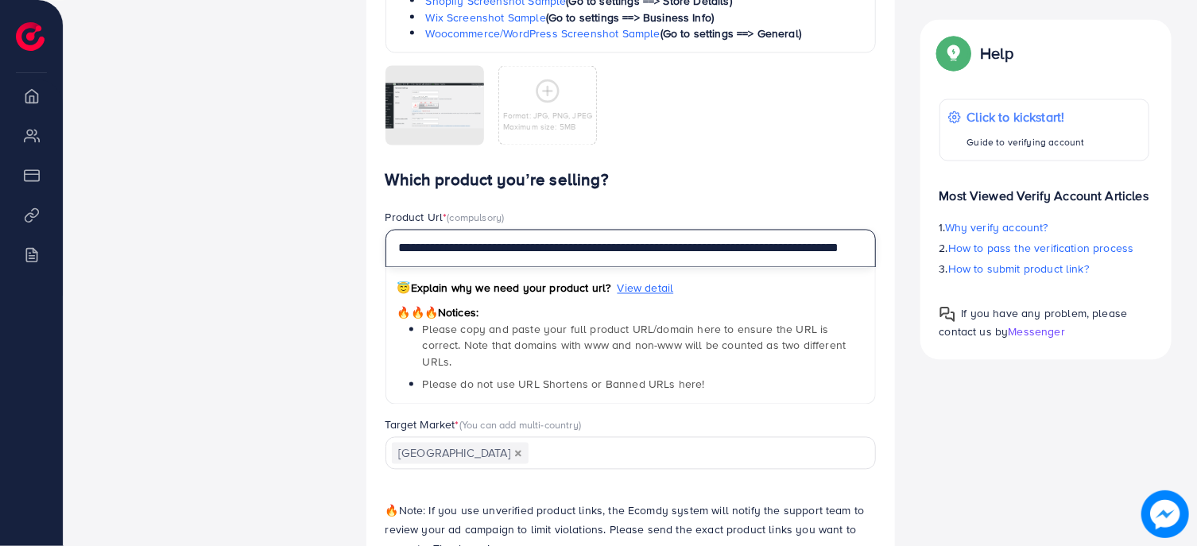
click at [622, 250] on input "**********" at bounding box center [631, 249] width 491 height 38
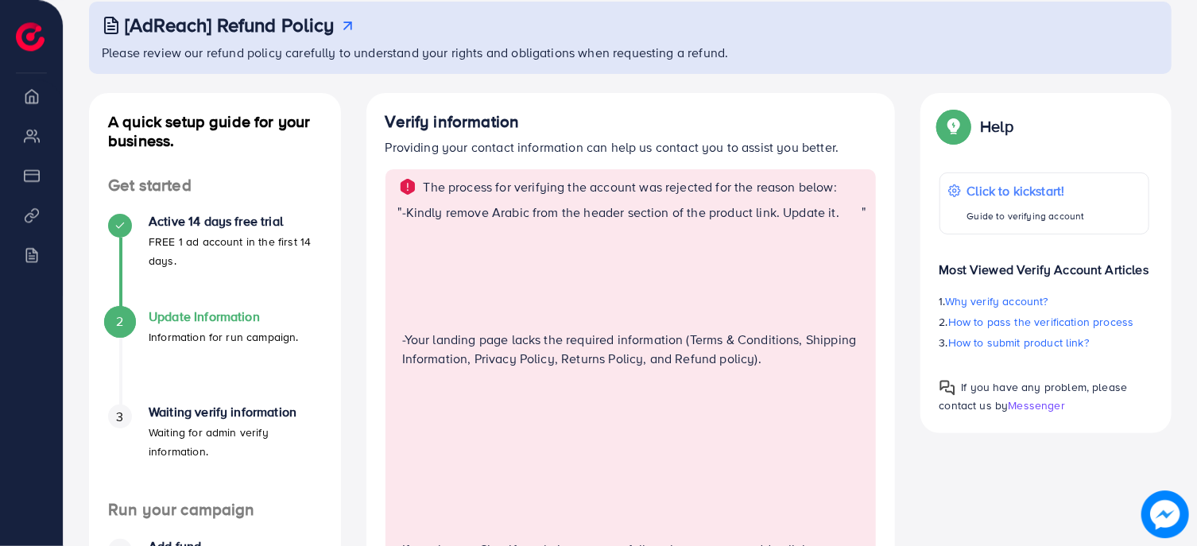
scroll to position [0, 0]
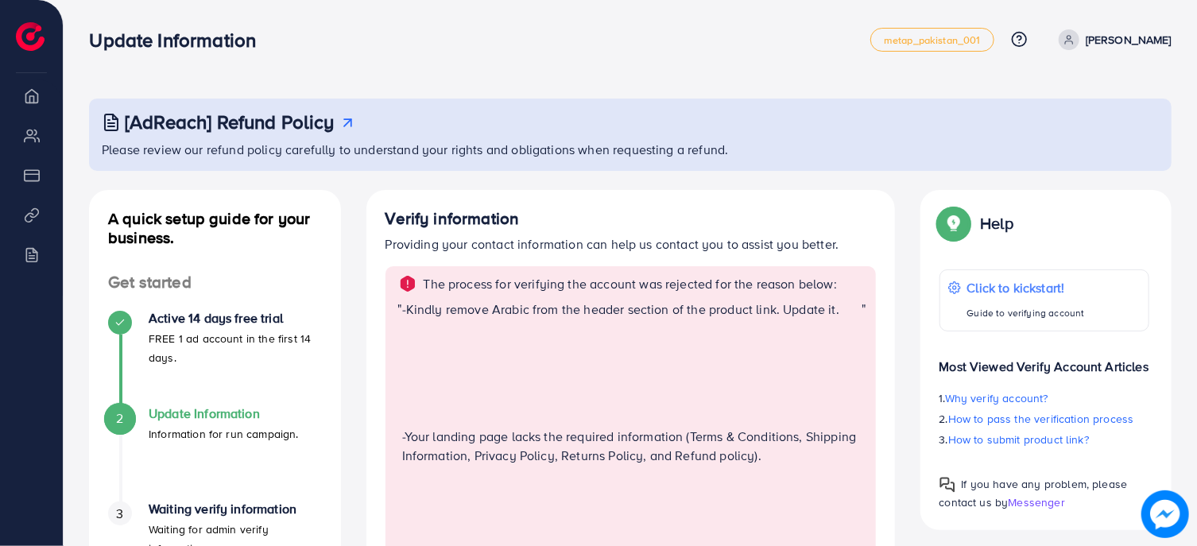
click at [824, 289] on p "The process for verifying the account was rejected for the reason below:" at bounding box center [631, 283] width 414 height 19
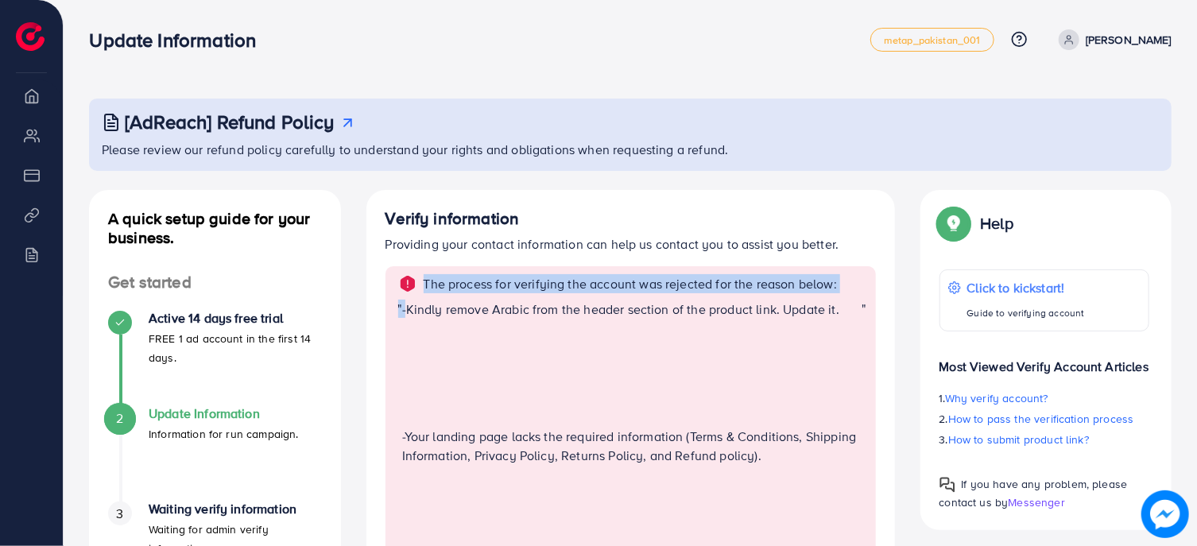
drag, startPoint x: 824, startPoint y: 289, endPoint x: 829, endPoint y: 306, distance: 18.4
click at [832, 316] on p "-Kindly remove Arabic from the header section of the product link. Update it." at bounding box center [632, 309] width 460 height 19
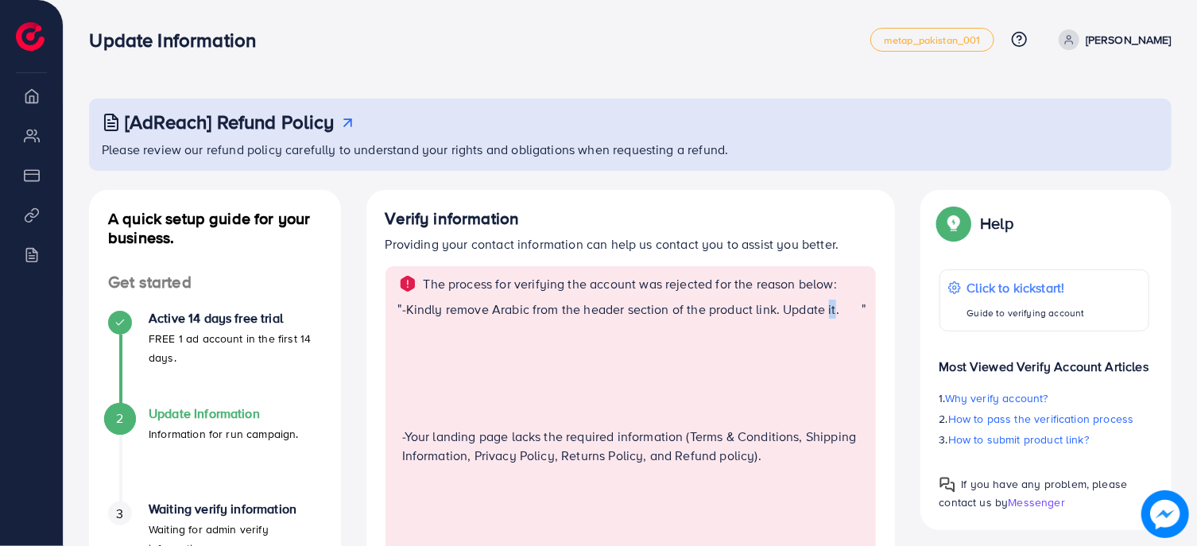
click at [832, 316] on p "-Kindly remove Arabic from the header section of the product link. Update it." at bounding box center [632, 309] width 460 height 19
click at [953, 223] on img at bounding box center [954, 223] width 29 height 29
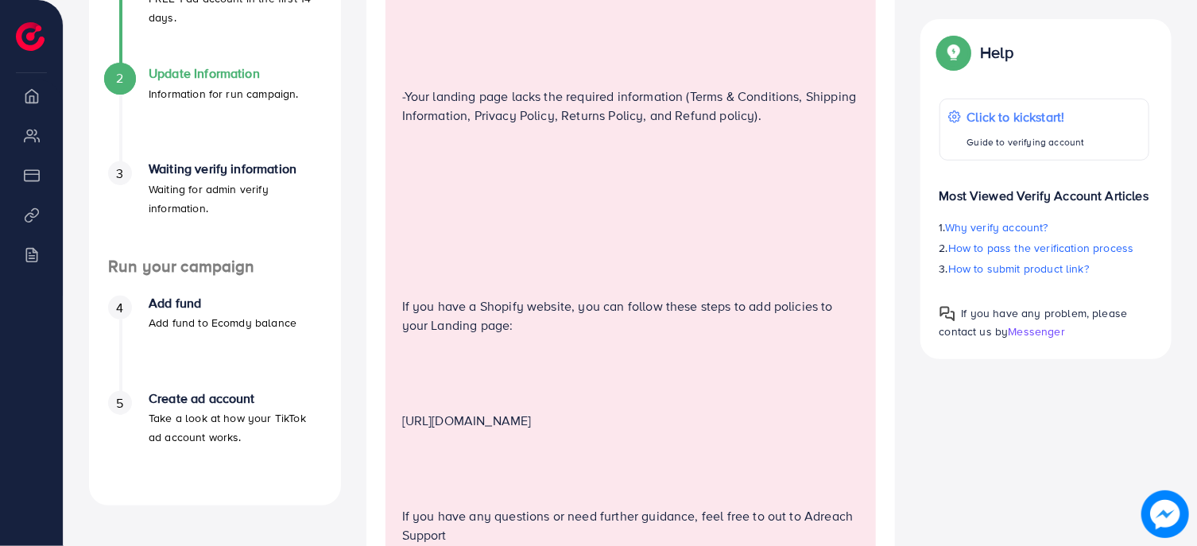
scroll to position [681, 0]
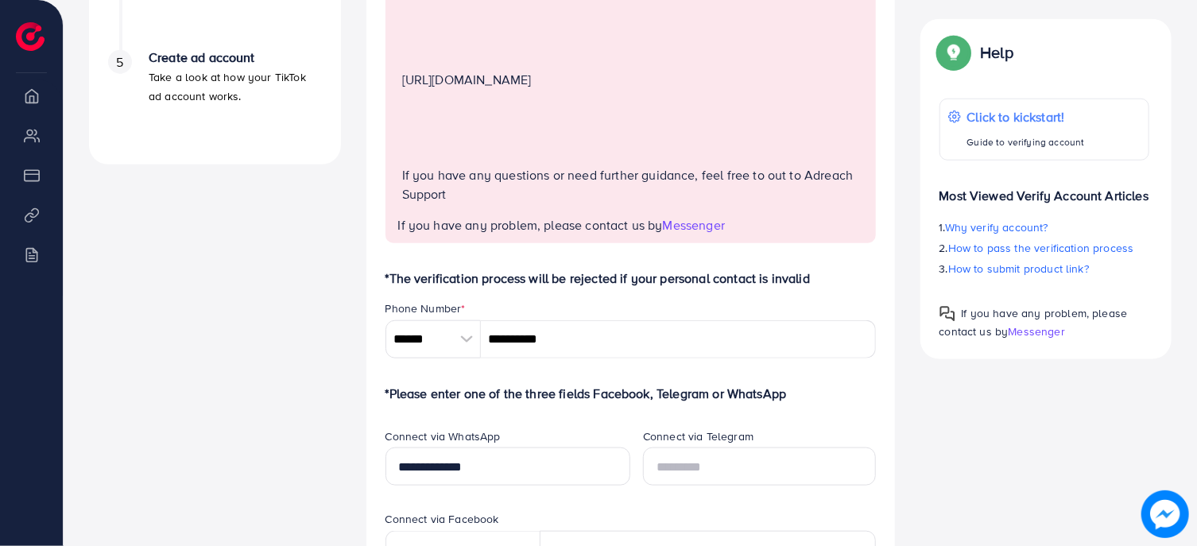
drag, startPoint x: 700, startPoint y: 227, endPoint x: 1632, endPoint y: 55, distance: 947.6
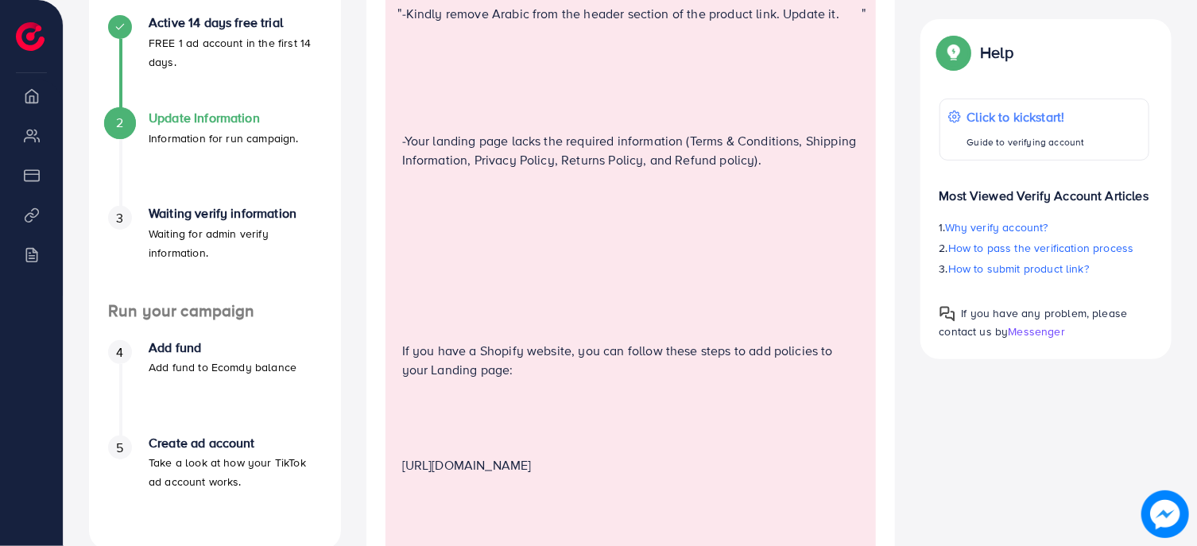
scroll to position [0, 0]
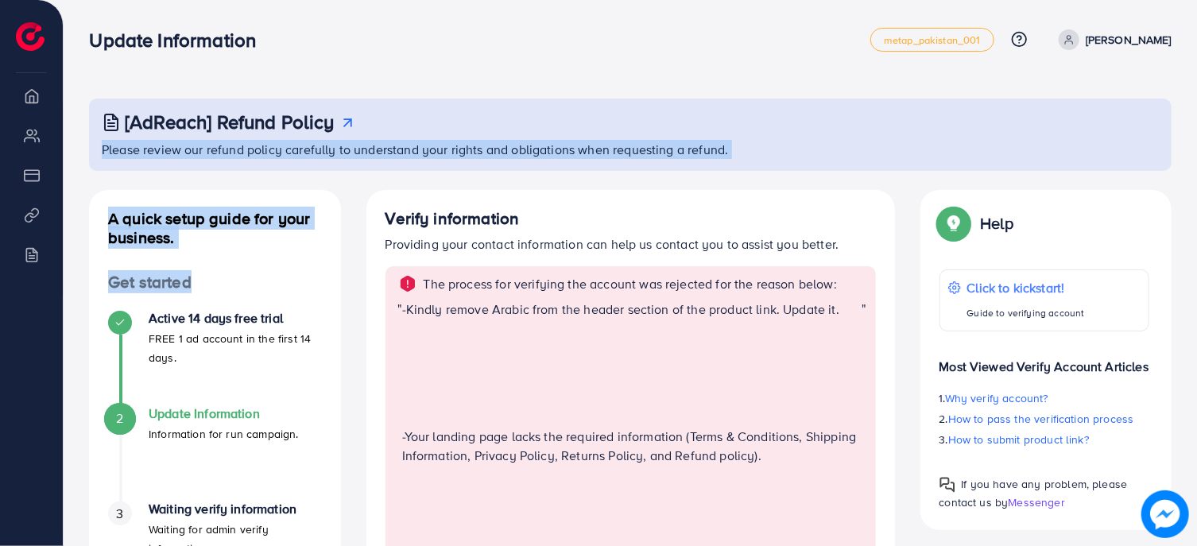
drag, startPoint x: 706, startPoint y: 227, endPoint x: 903, endPoint y: 109, distance: 230.1
click at [1197, 87] on html "Update Information metap_pakistan_001 Help Center Contact Support Plans and Pri…" at bounding box center [598, 273] width 1197 height 546
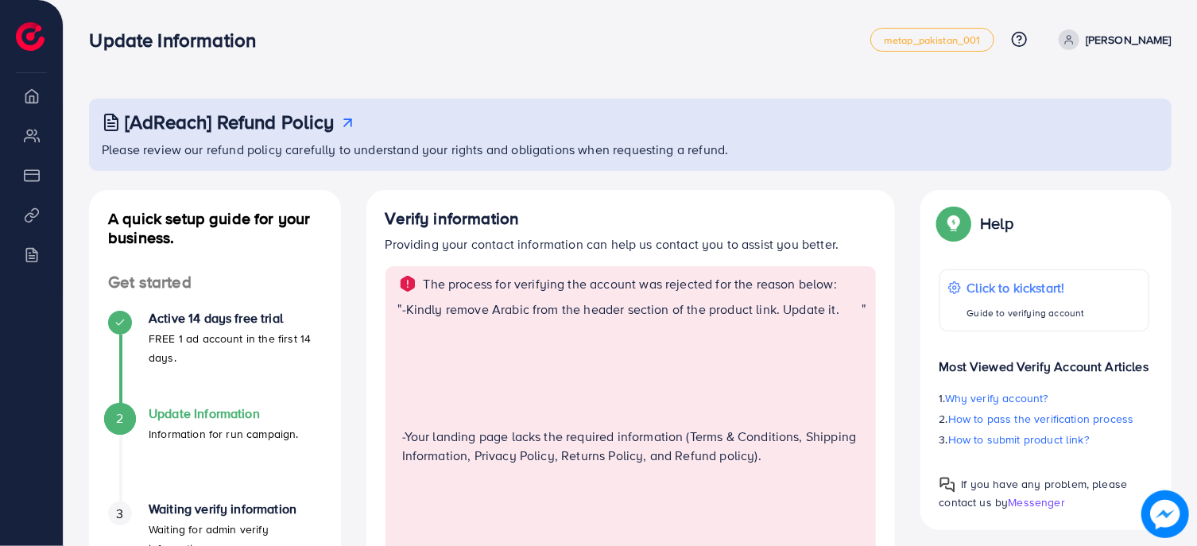
scroll to position [511, 0]
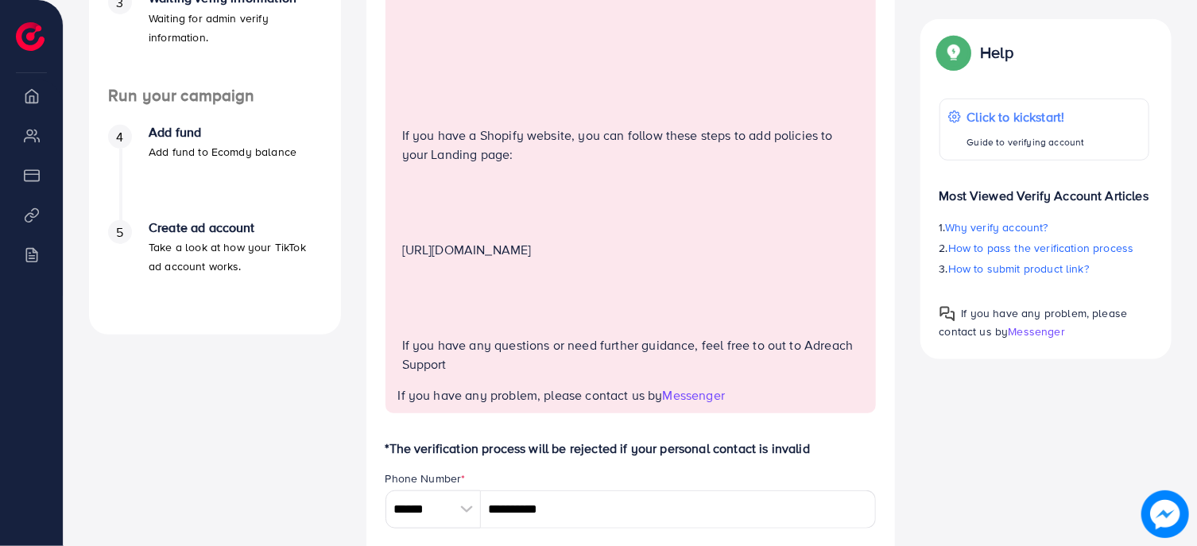
drag, startPoint x: 668, startPoint y: 397, endPoint x: 751, endPoint y: 398, distance: 82.7
click at [751, 398] on div "The process for verifying the account was rejected for the reason below: " -Kin…" at bounding box center [631, 84] width 491 height 658
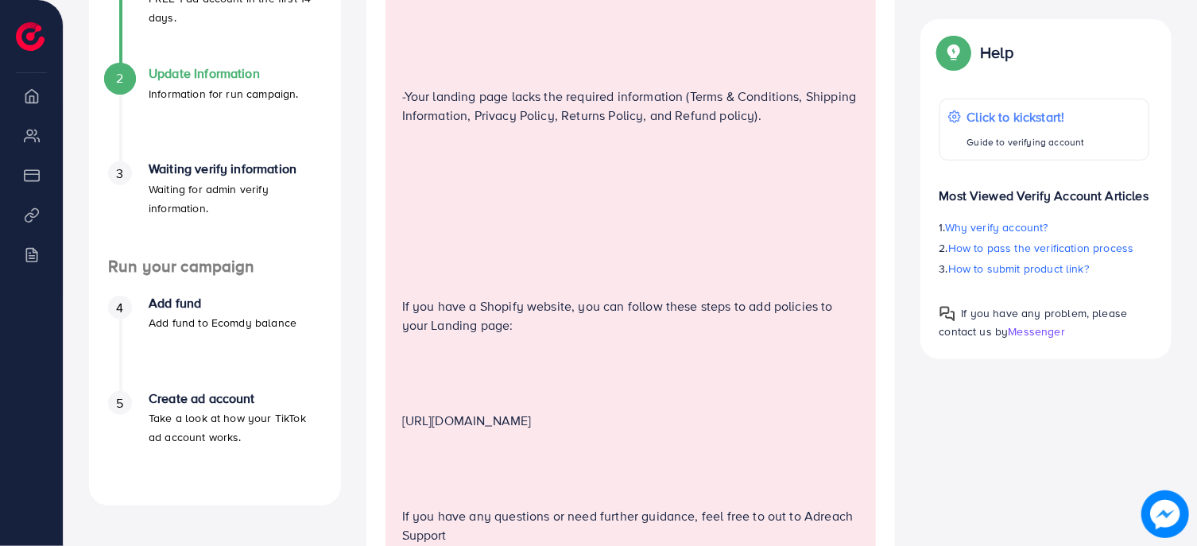
click at [655, 438] on div "-Kindly remove Arabic from the header section of the product link. Update it. -…" at bounding box center [632, 258] width 460 height 598
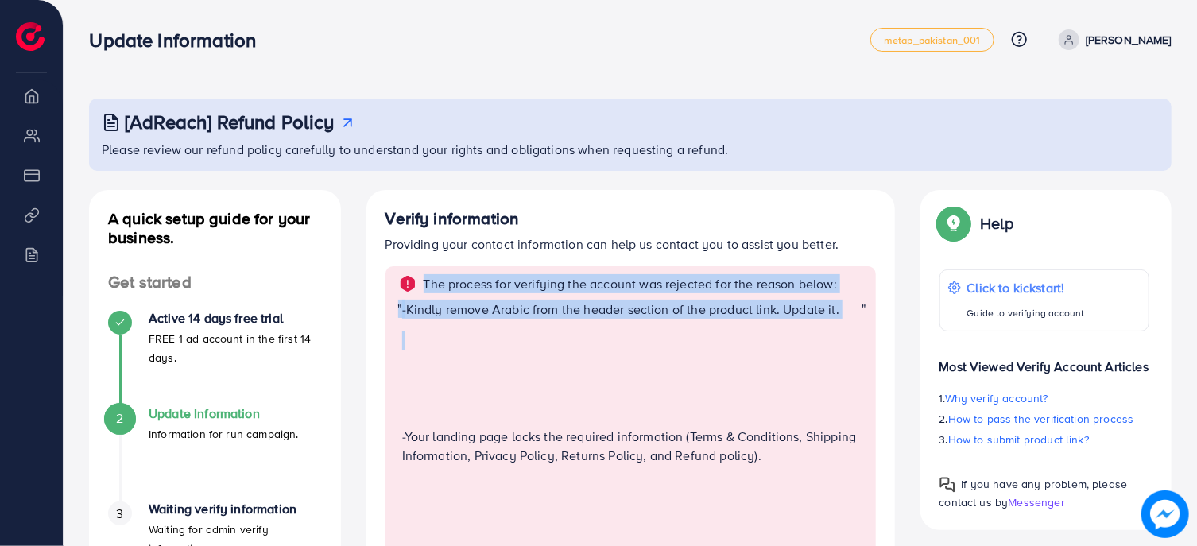
drag, startPoint x: 564, startPoint y: 356, endPoint x: 510, endPoint y: 265, distance: 105.8
click at [534, 347] on p at bounding box center [632, 341] width 460 height 19
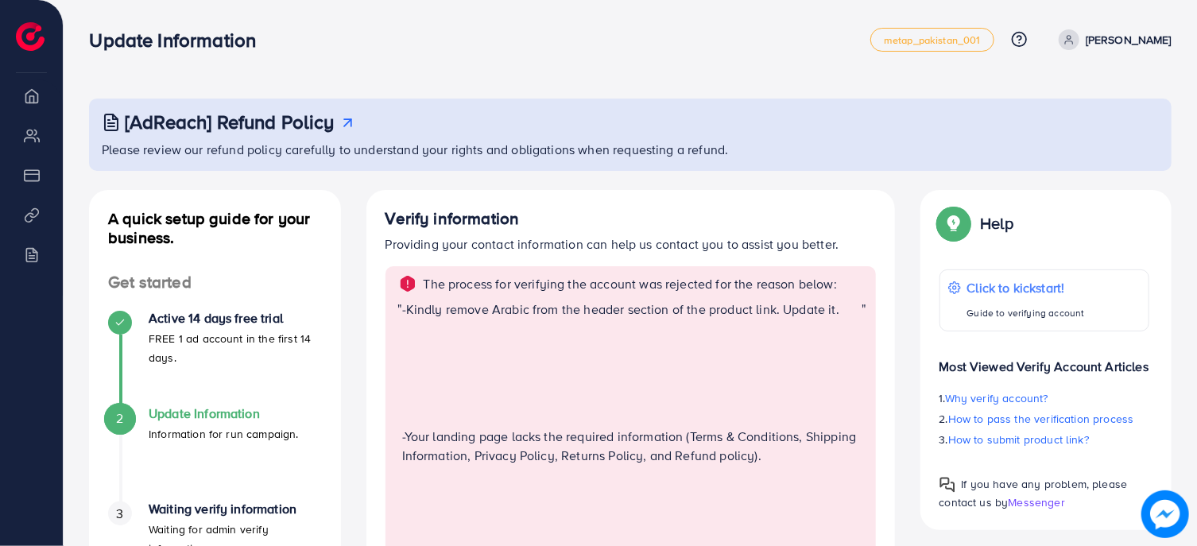
click at [195, 147] on p "Please review our refund policy carefully to understand your rights and obligat…" at bounding box center [632, 149] width 1061 height 19
click at [32, 110] on li "Overview" at bounding box center [31, 96] width 63 height 32
click at [32, 145] on li "My ad accounts" at bounding box center [31, 135] width 63 height 32
click at [32, 177] on li "Payment" at bounding box center [31, 175] width 63 height 32
click at [31, 211] on li "Product Links" at bounding box center [31, 215] width 63 height 32
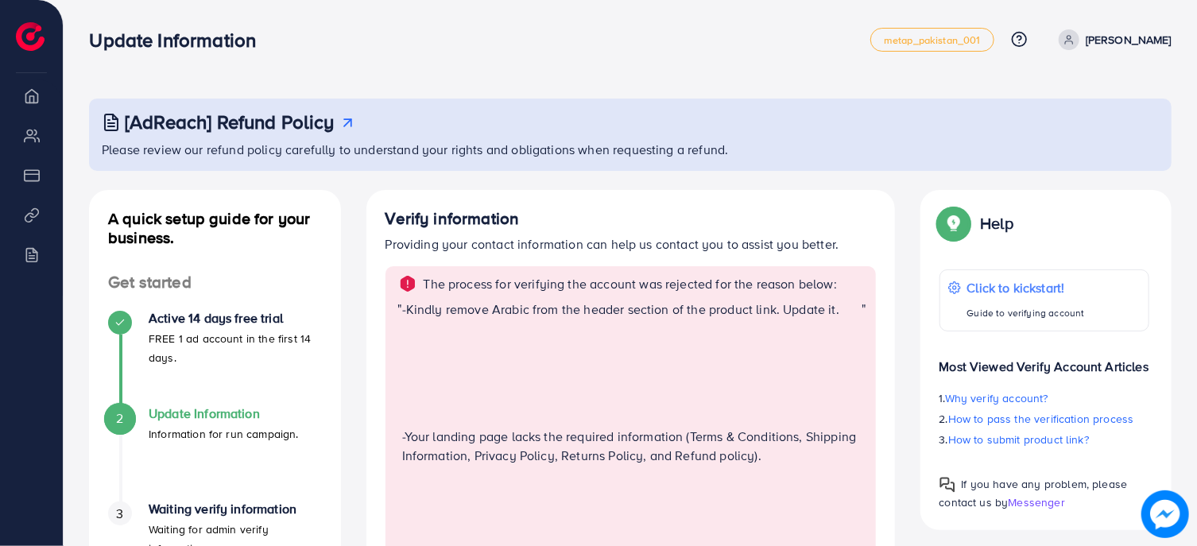
click at [31, 241] on li "Billing" at bounding box center [31, 255] width 63 height 32
click at [31, 263] on li "Billing" at bounding box center [31, 255] width 63 height 32
drag, startPoint x: 31, startPoint y: 263, endPoint x: 28, endPoint y: 115, distance: 147.9
click at [32, 257] on li "Billing" at bounding box center [31, 255] width 63 height 32
click at [40, 29] on img at bounding box center [30, 36] width 29 height 29
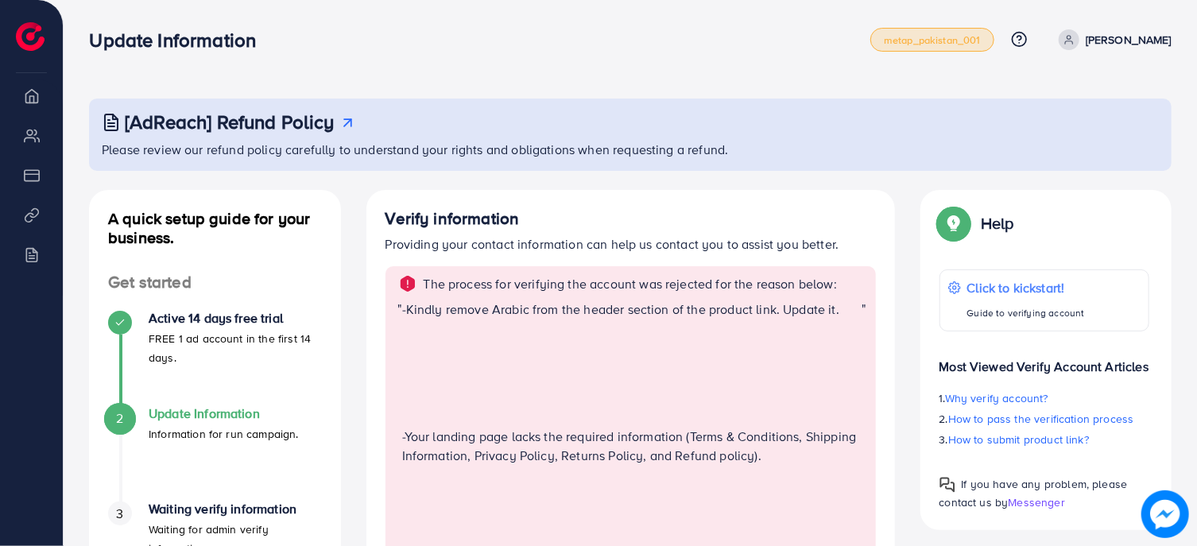
click at [972, 44] on span "metap_pakistan_001" at bounding box center [932, 40] width 97 height 10
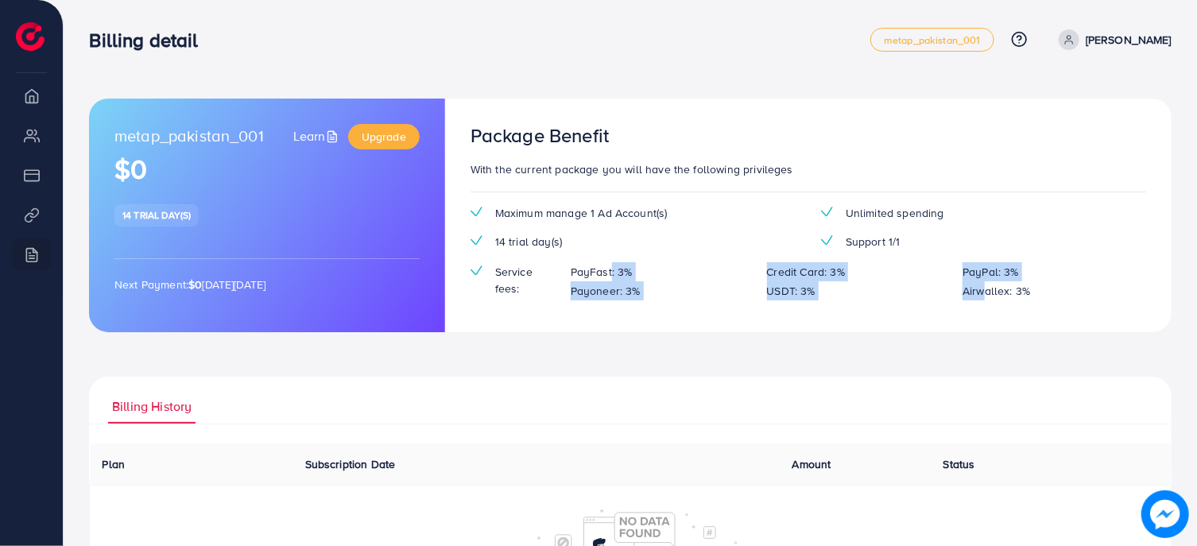
drag, startPoint x: 608, startPoint y: 274, endPoint x: 997, endPoint y: 294, distance: 389.3
click at [994, 294] on div "PayFast: 3% Credit Card: 3% PayPal: 3% Payoneer: 3% USDT: 3% Airwallex: 3%" at bounding box center [852, 281] width 588 height 38
click at [265, 227] on div "metap_pakistan_001 Learn Upgrade $0 14 trial day(s) Next Payment: $0 on Monday,…" at bounding box center [267, 216] width 356 height 234
click at [604, 219] on span "Maximum manage 1 Ad Account(s)" at bounding box center [581, 213] width 173 height 16
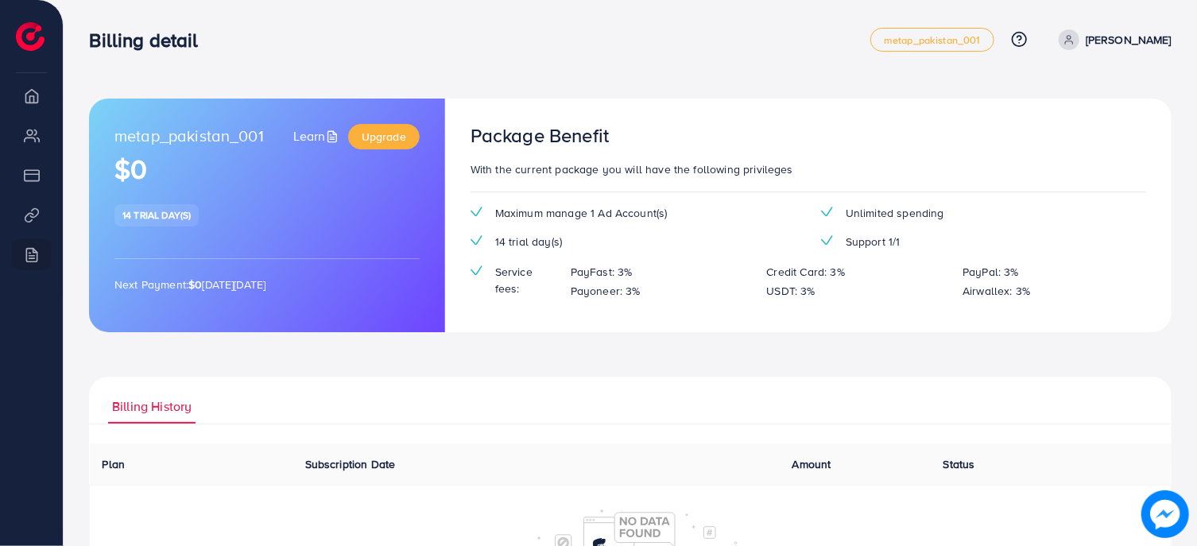
click at [604, 219] on span "Maximum manage 1 Ad Account(s)" at bounding box center [581, 213] width 173 height 16
click at [385, 124] on link "Upgrade" at bounding box center [384, 136] width 72 height 25
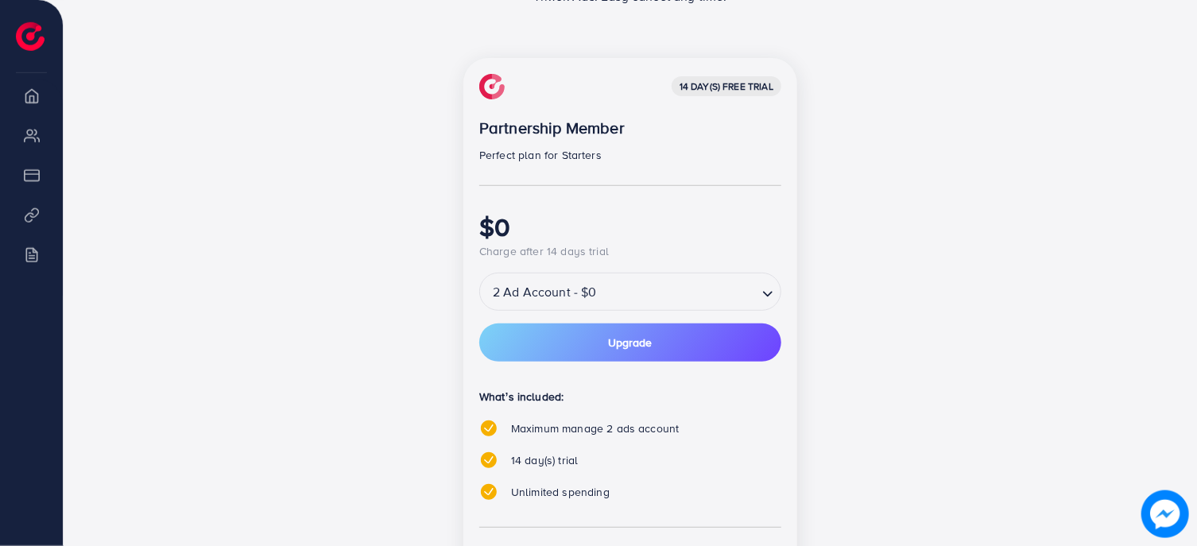
scroll to position [340, 0]
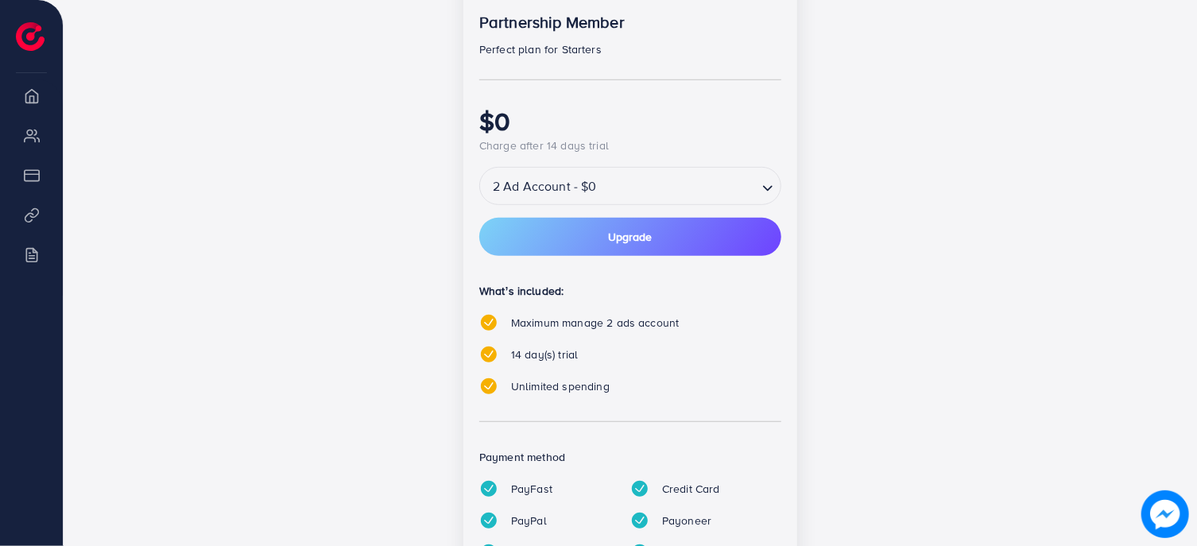
click at [661, 192] on input "Search for option" at bounding box center [679, 187] width 154 height 28
click at [931, 184] on div "14 day(s) free trial Partnership Member Perfect plan for Starters $0 Charge aft…" at bounding box center [630, 281] width 687 height 658
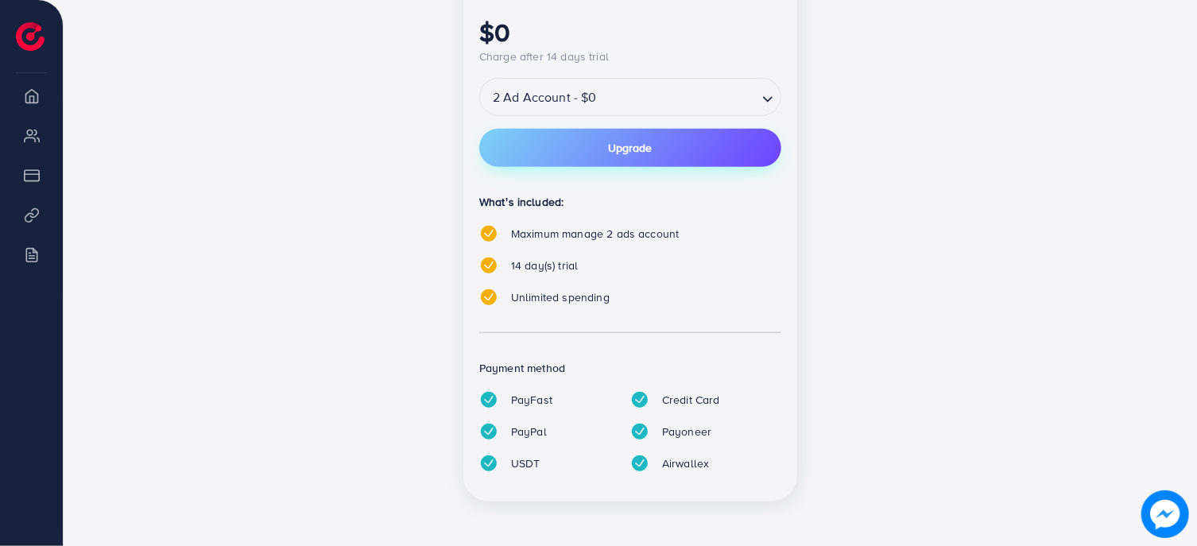
click at [722, 155] on button "Upgrade" at bounding box center [630, 148] width 302 height 38
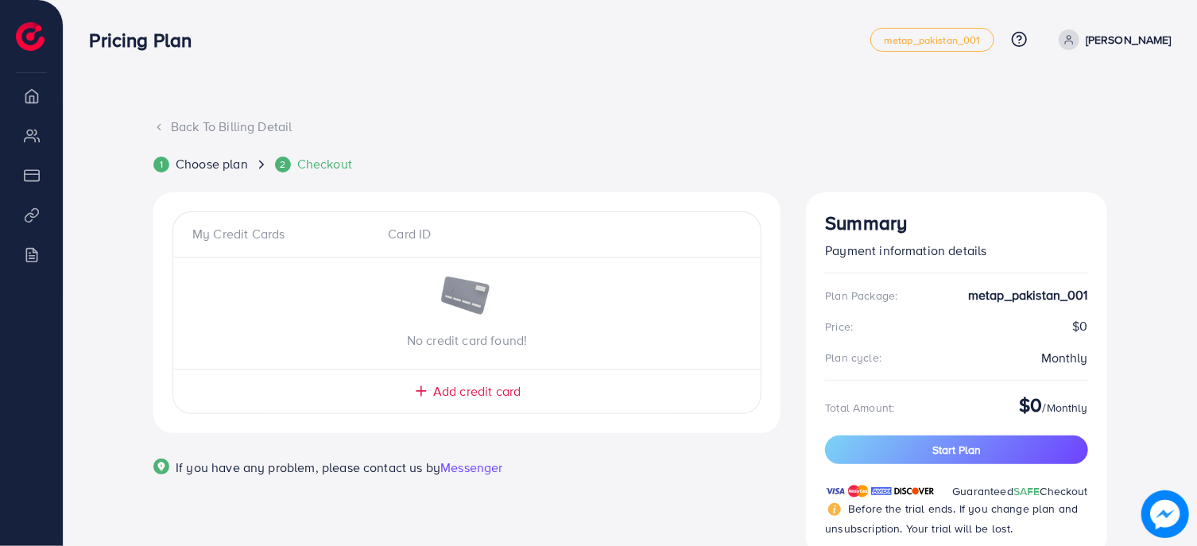
scroll to position [54, 0]
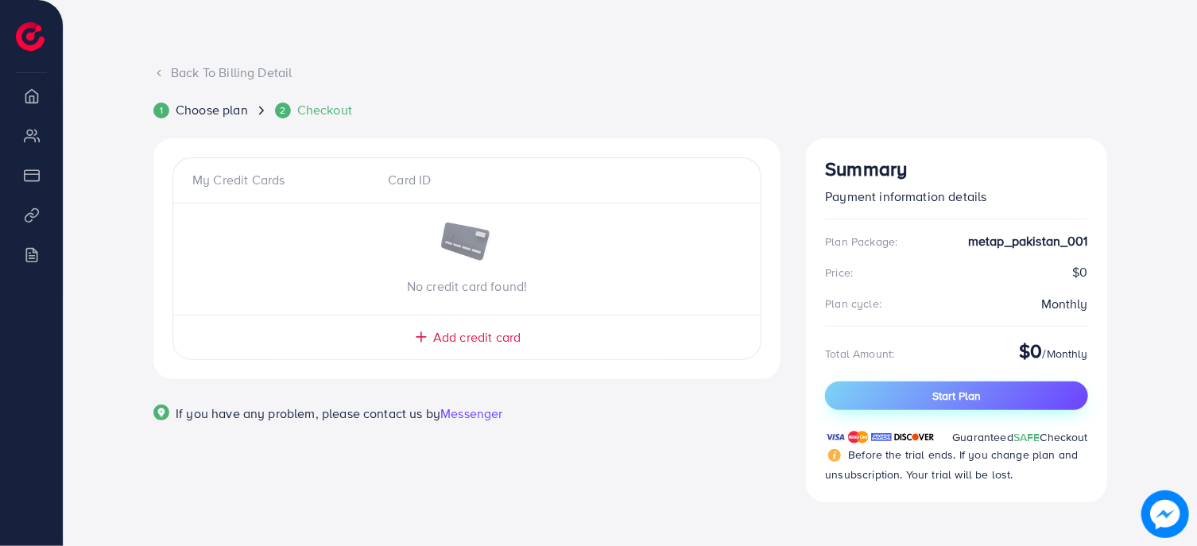
click at [995, 389] on button "Start Plan" at bounding box center [956, 396] width 263 height 29
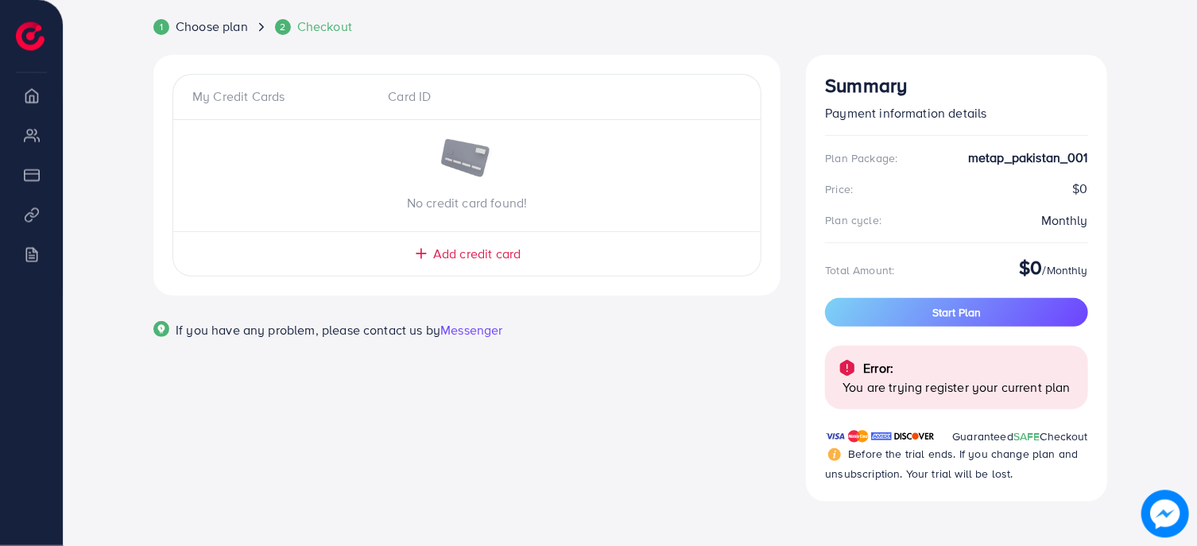
scroll to position [138, 0]
click at [957, 388] on p "You are trying register your current plan" at bounding box center [959, 387] width 233 height 19
click at [547, 413] on div "My Credit Cards Card ID No credit card found! Add credit card Email Card Number…" at bounding box center [467, 288] width 653 height 466
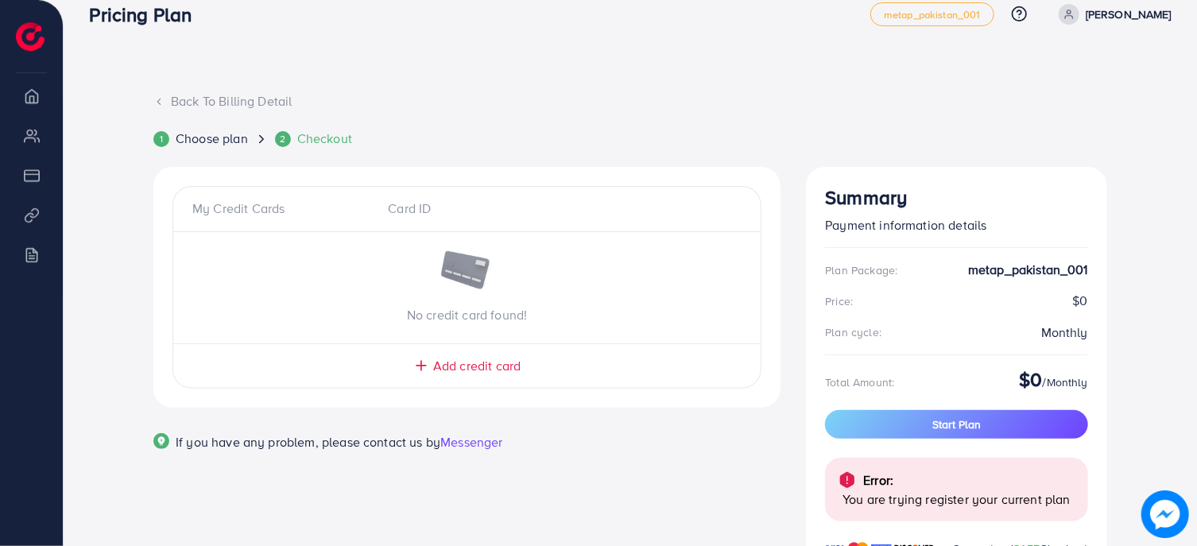
scroll to position [0, 0]
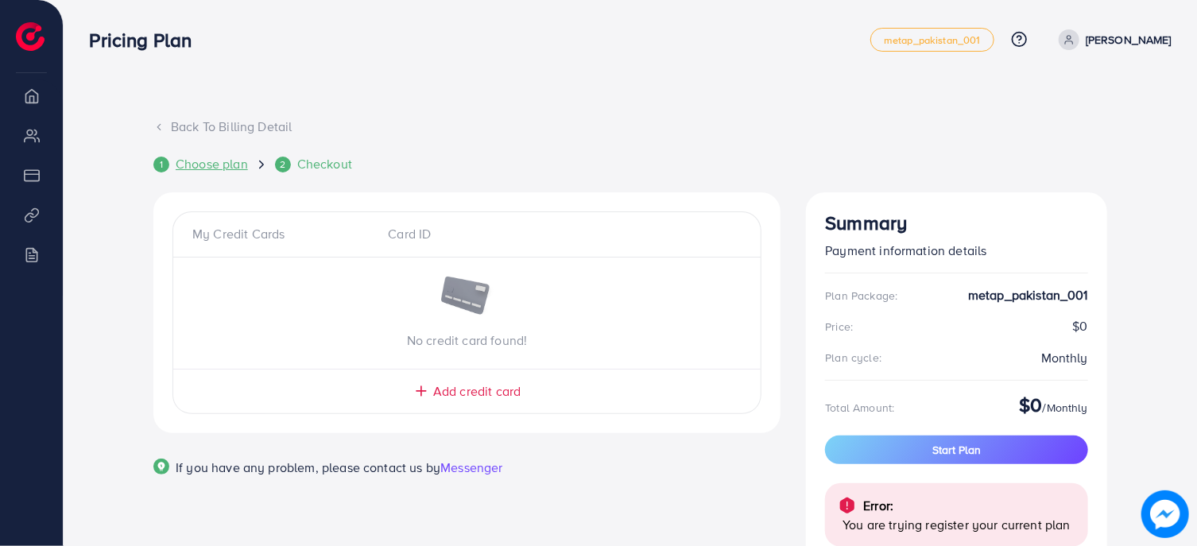
click at [204, 157] on span "Choose plan" at bounding box center [212, 164] width 72 height 18
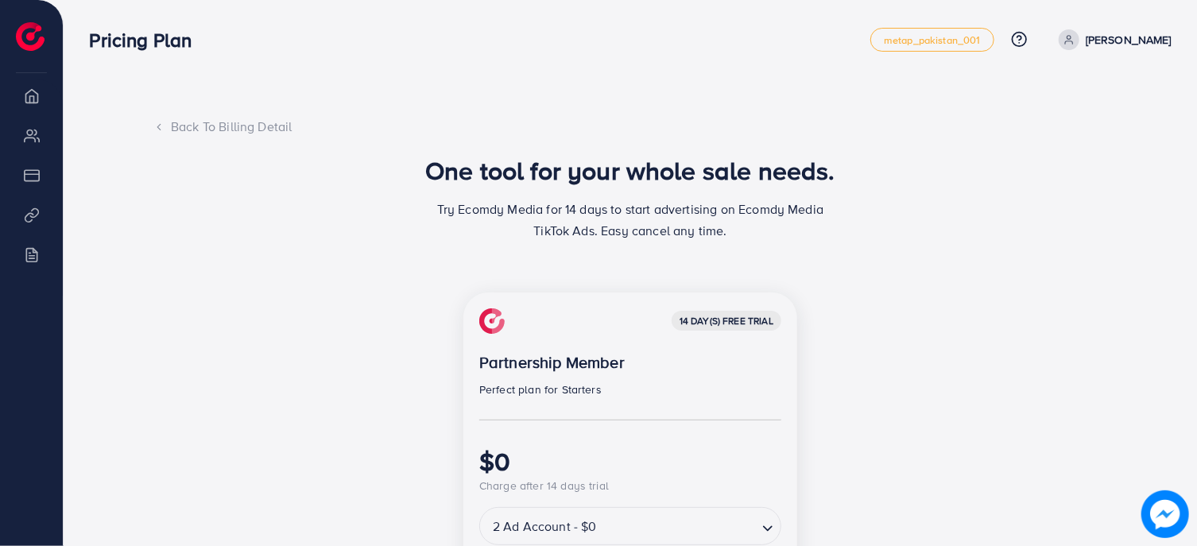
click at [215, 121] on div "Back To Billing Detail" at bounding box center [630, 127] width 954 height 18
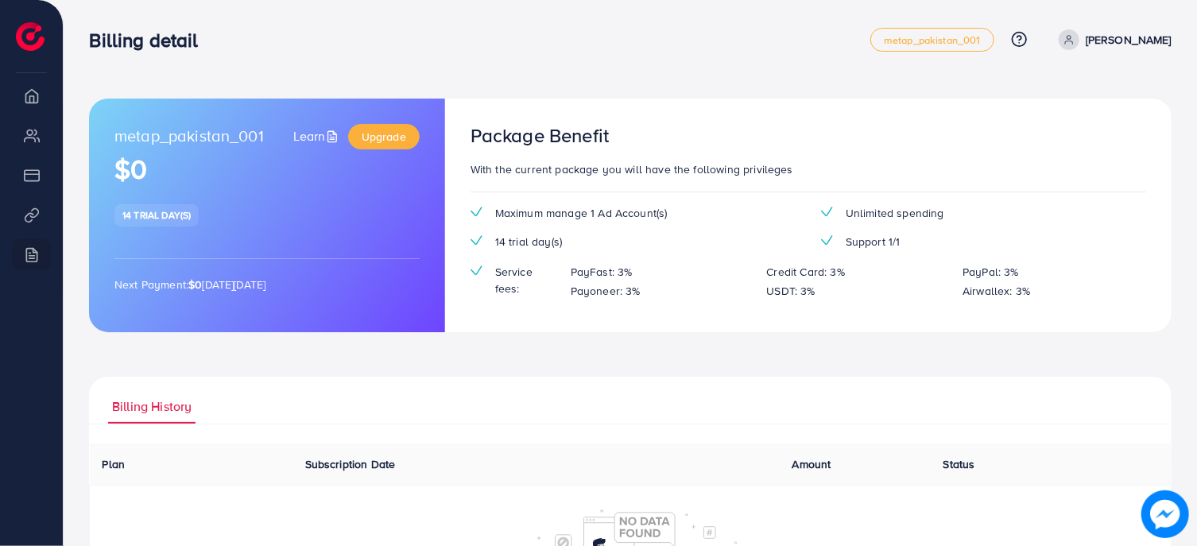
click at [991, 276] on p "PayPal: 3%" at bounding box center [991, 271] width 56 height 19
drag, startPoint x: 991, startPoint y: 276, endPoint x: 1042, endPoint y: 295, distance: 55.1
click at [1042, 295] on div "PayFast: 3% Credit Card: 3% PayPal: 3% Payoneer: 3% USDT: 3% Airwallex: 3%" at bounding box center [852, 281] width 588 height 38
click at [865, 253] on div "Maximum manage 1 Ad Account(s) Unlimited spending 14 trial day(s) Support 1/1 S…" at bounding box center [808, 259] width 701 height 109
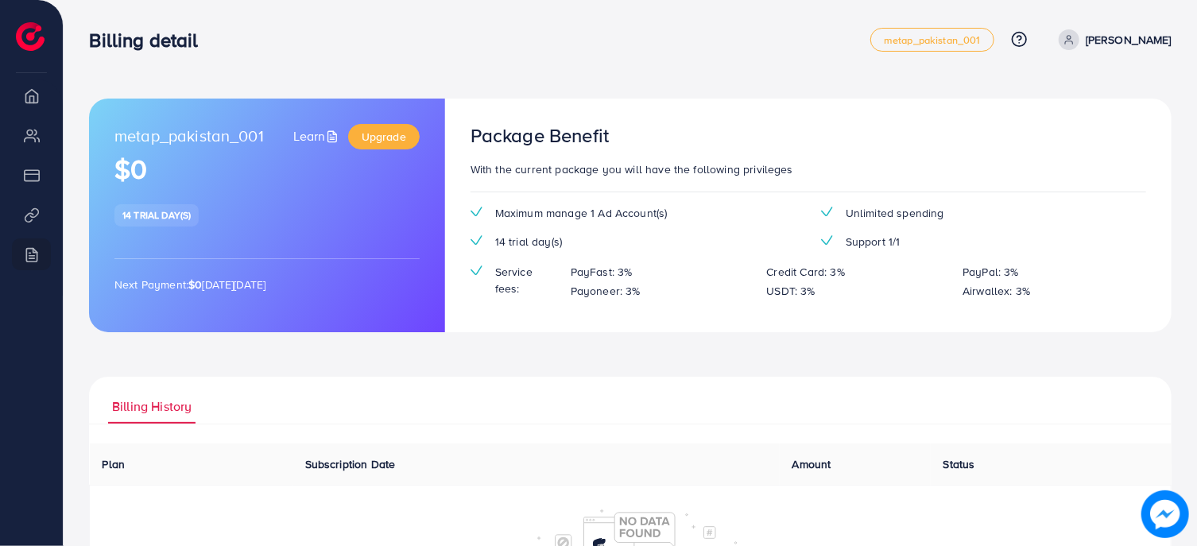
click at [875, 240] on span "Support 1/1" at bounding box center [873, 242] width 55 height 16
drag, startPoint x: 875, startPoint y: 240, endPoint x: 937, endPoint y: 122, distance: 132.7
click at [1007, 274] on div "Maximum manage 1 Ad Account(s) Unlimited spending 14 trial day(s) Support 1/1 S…" at bounding box center [808, 259] width 701 height 109
click at [487, 168] on p "With the current package you will have the following privileges" at bounding box center [809, 169] width 676 height 19
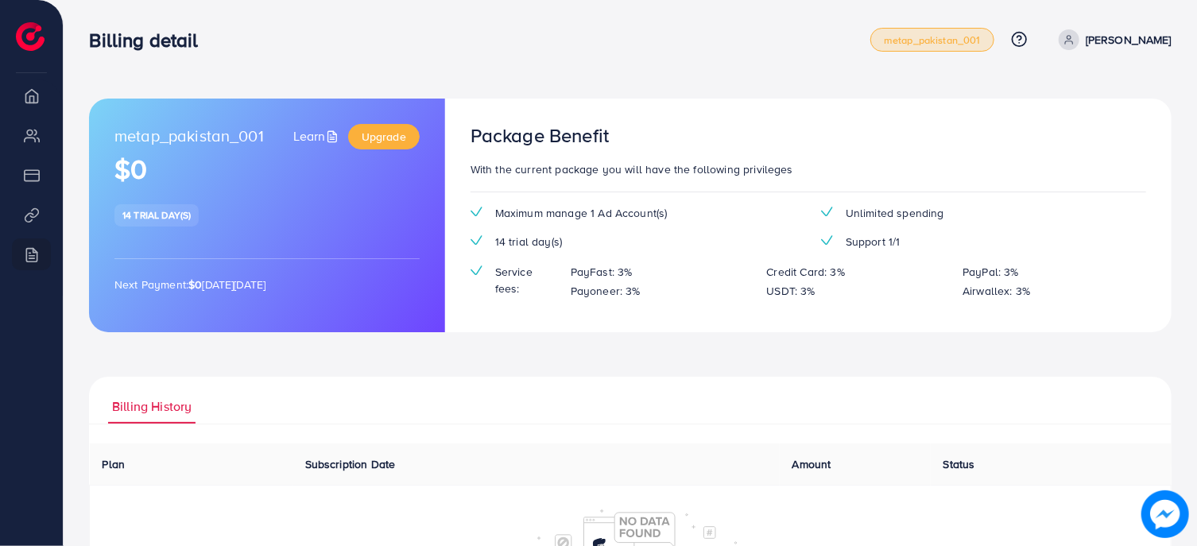
click at [904, 29] on link "metap_pakistan_001" at bounding box center [933, 40] width 124 height 24
click at [1151, 39] on p "[PERSON_NAME]" at bounding box center [1129, 39] width 86 height 19
click at [487, 55] on div "Billing detail metap_pakistan_001 Help Center Contact Support Plans and Pricing…" at bounding box center [630, 39] width 1083 height 45
click at [181, 45] on h3 "Billing detail" at bounding box center [150, 40] width 122 height 23
click at [33, 109] on li "Overview" at bounding box center [31, 96] width 63 height 32
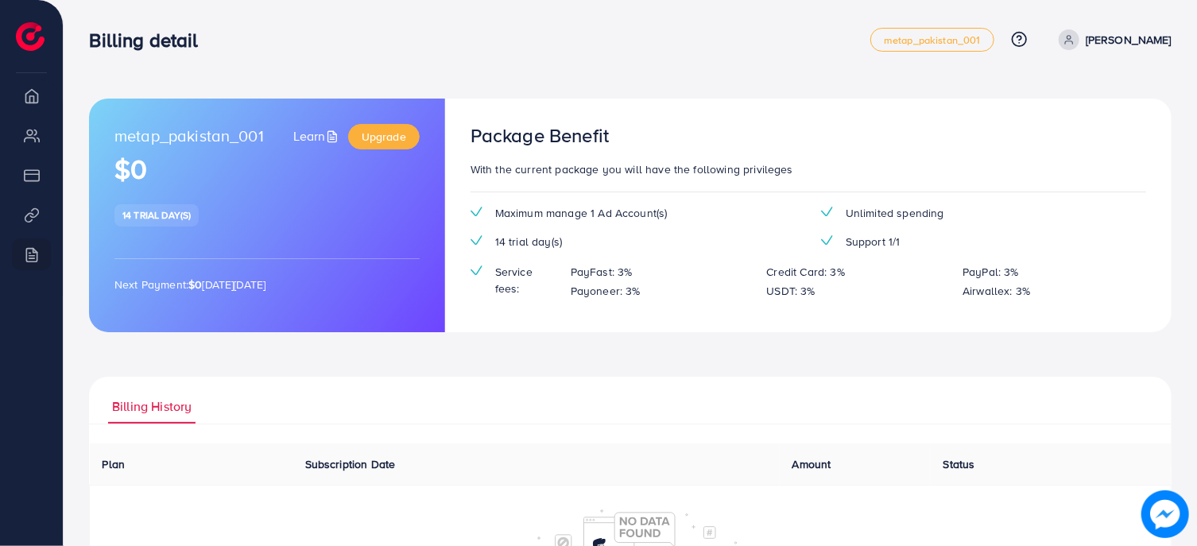
click at [29, 40] on img at bounding box center [30, 36] width 29 height 29
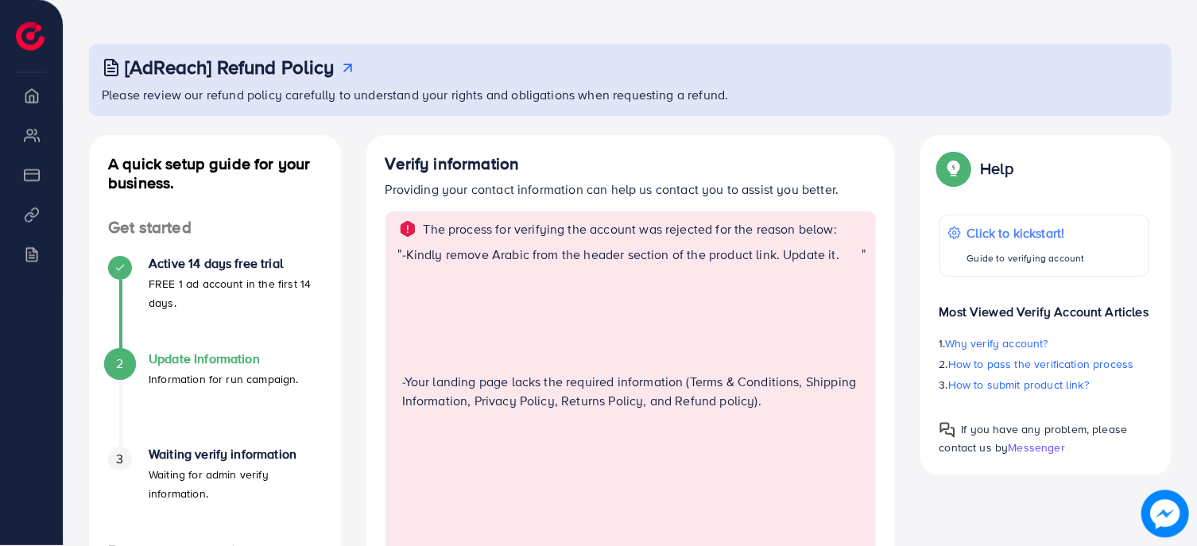
scroll to position [2, 0]
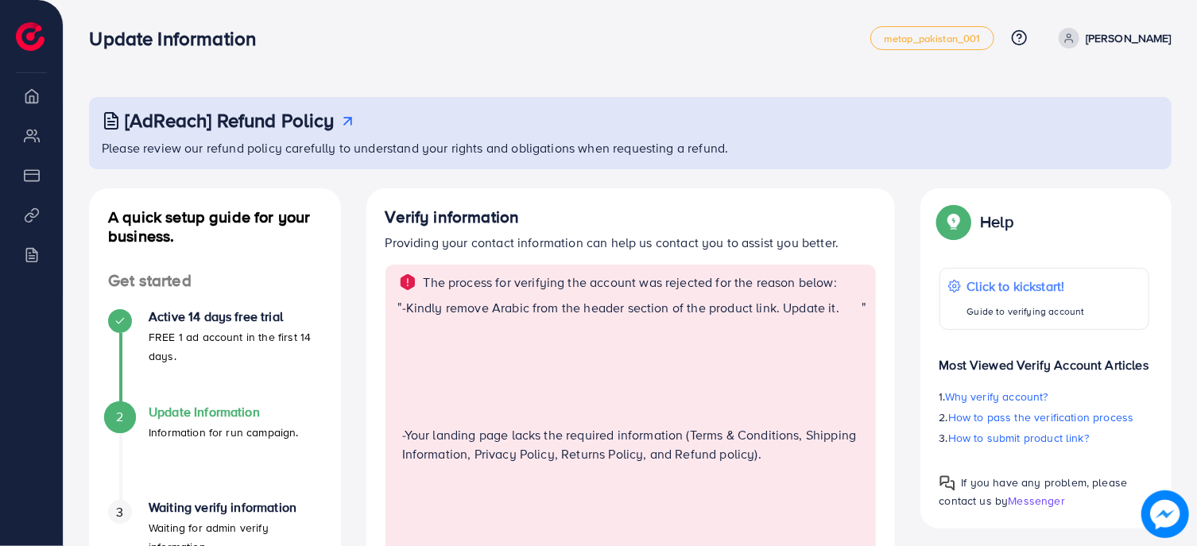
scroll to position [2, 0]
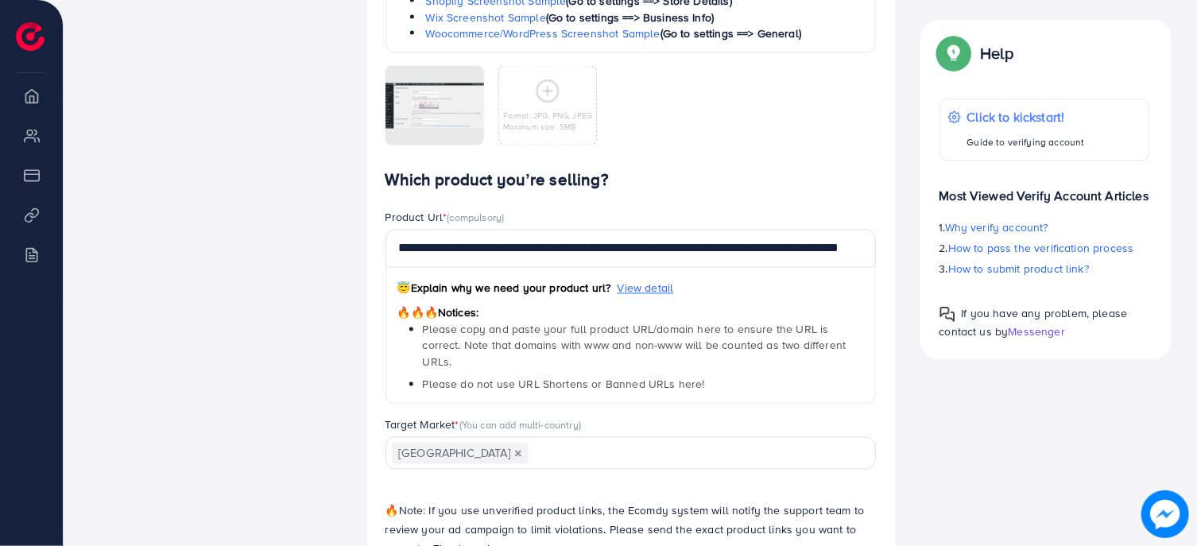
scroll to position [1535, 0]
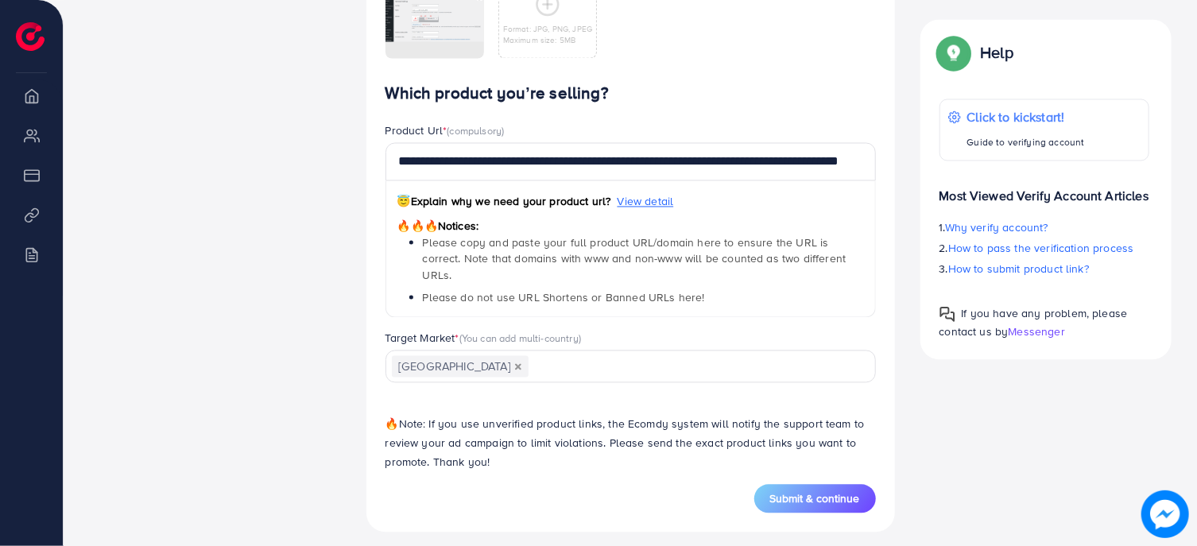
click at [516, 131] on div "Product Url * (compulsory)" at bounding box center [631, 133] width 491 height 20
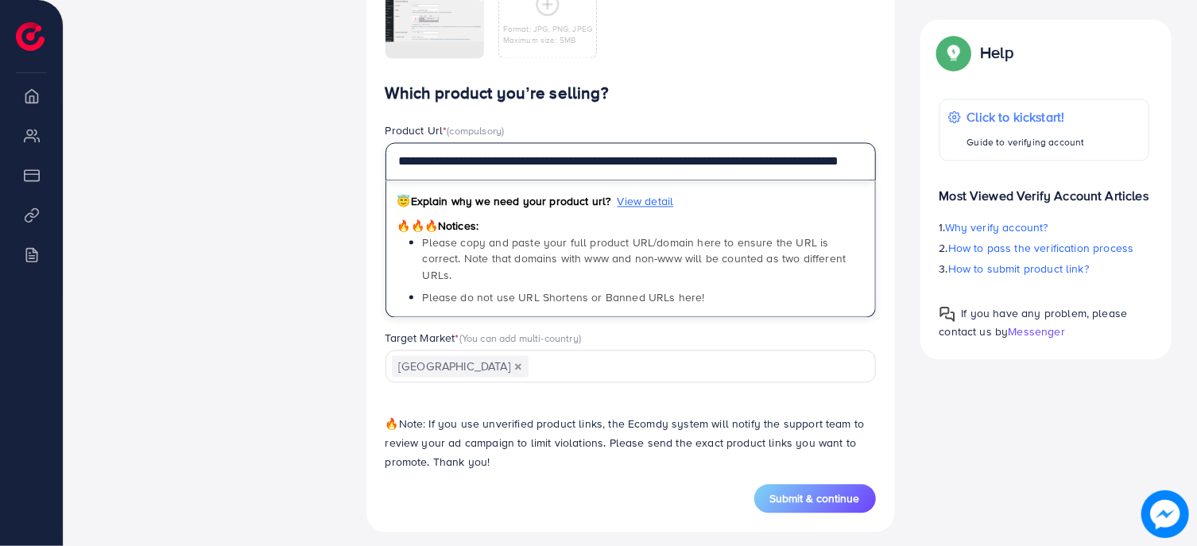
click at [520, 155] on input "**********" at bounding box center [631, 162] width 491 height 38
click at [588, 159] on input "**********" at bounding box center [631, 162] width 491 height 38
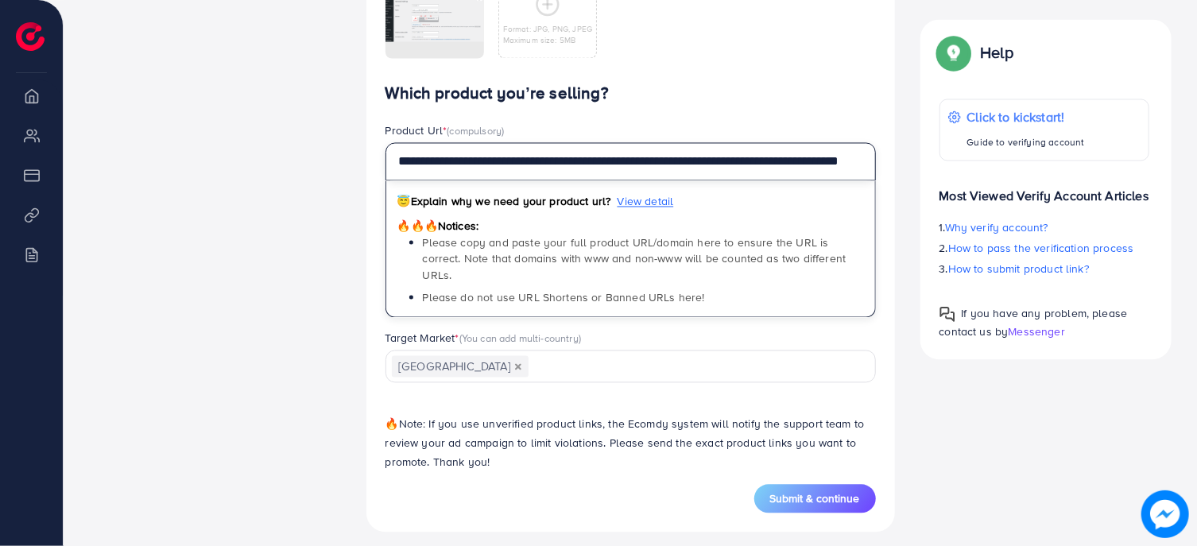
click at [588, 159] on input "**********" at bounding box center [631, 162] width 491 height 38
paste input "text"
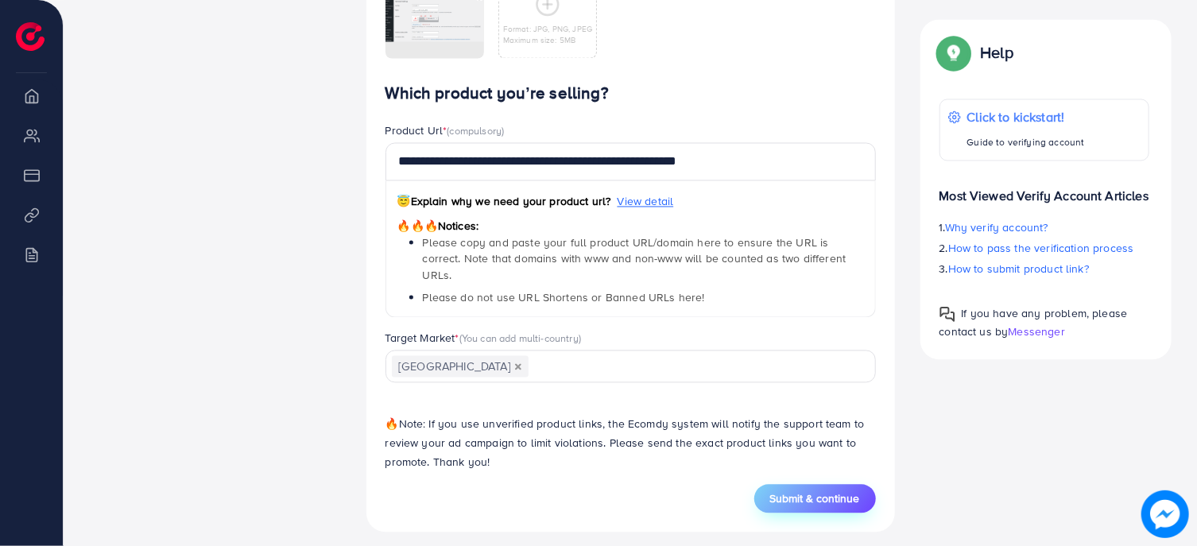
click at [849, 491] on span "Submit & continue" at bounding box center [816, 499] width 90 height 16
type input "**********"
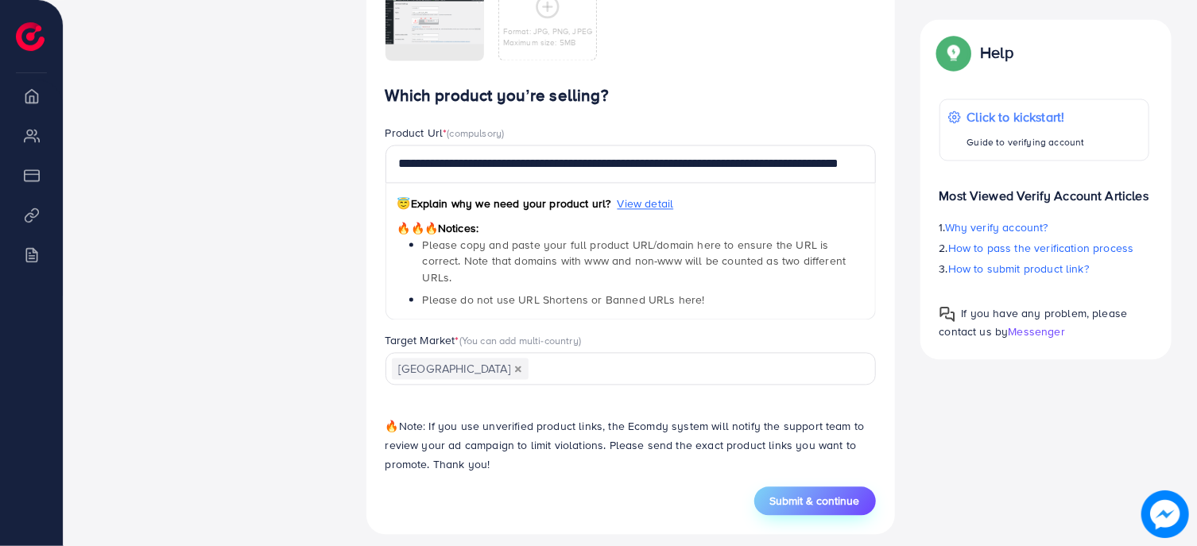
scroll to position [1099, 0]
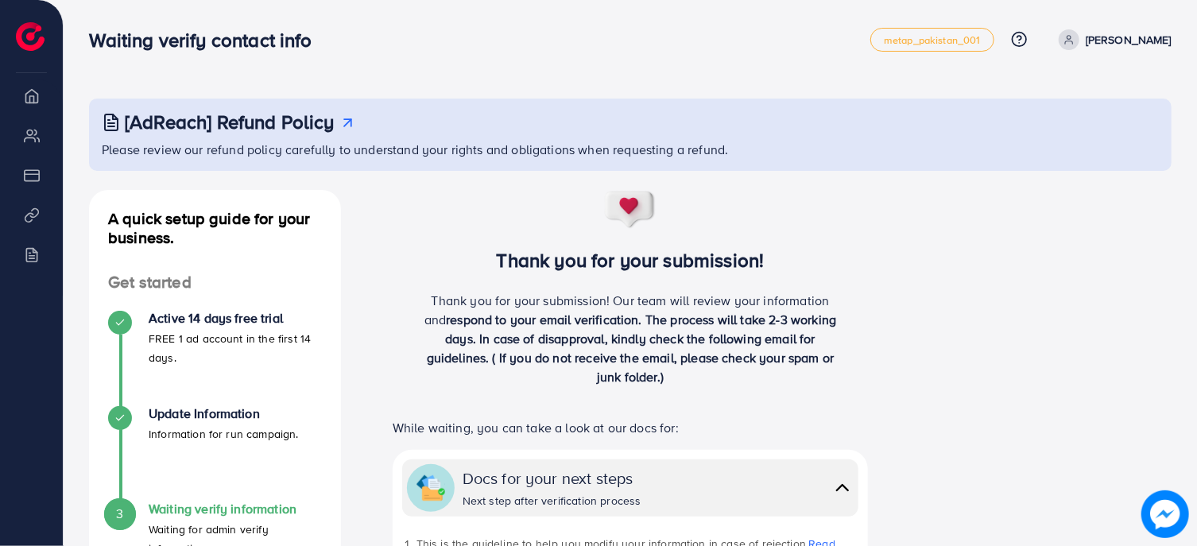
click at [710, 381] on p "Thank you for your submission! Our team will review your information and respon…" at bounding box center [630, 338] width 423 height 95
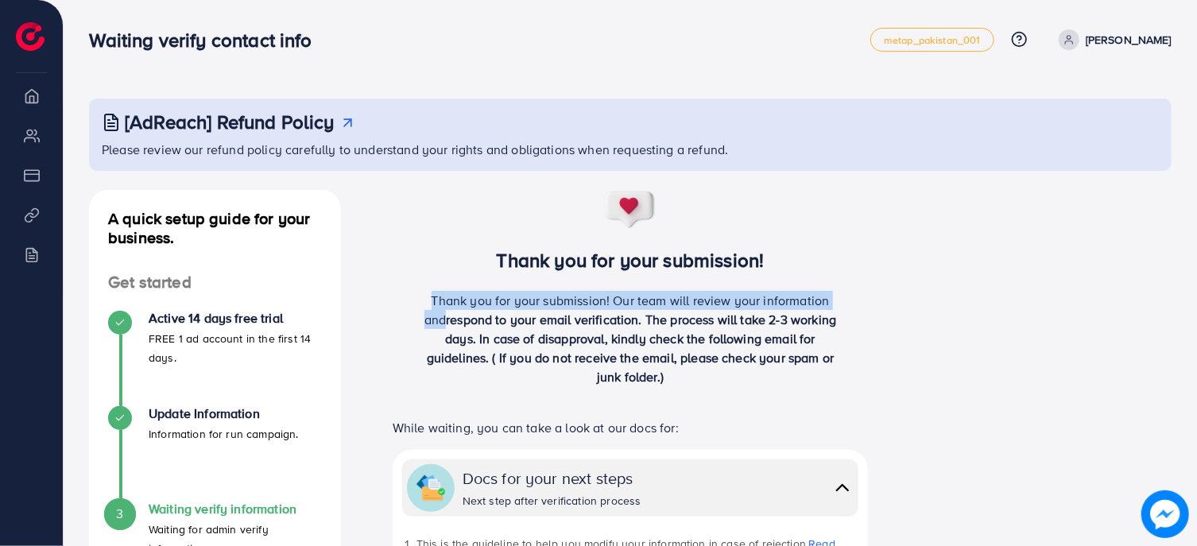
drag, startPoint x: 710, startPoint y: 381, endPoint x: 562, endPoint y: 335, distance: 154.9
click at [562, 335] on p "Thank you for your submission! Our team will review your information and respon…" at bounding box center [630, 338] width 423 height 95
click at [538, 310] on p "Thank you for your submission! Our team will review your information and respon…" at bounding box center [630, 338] width 423 height 95
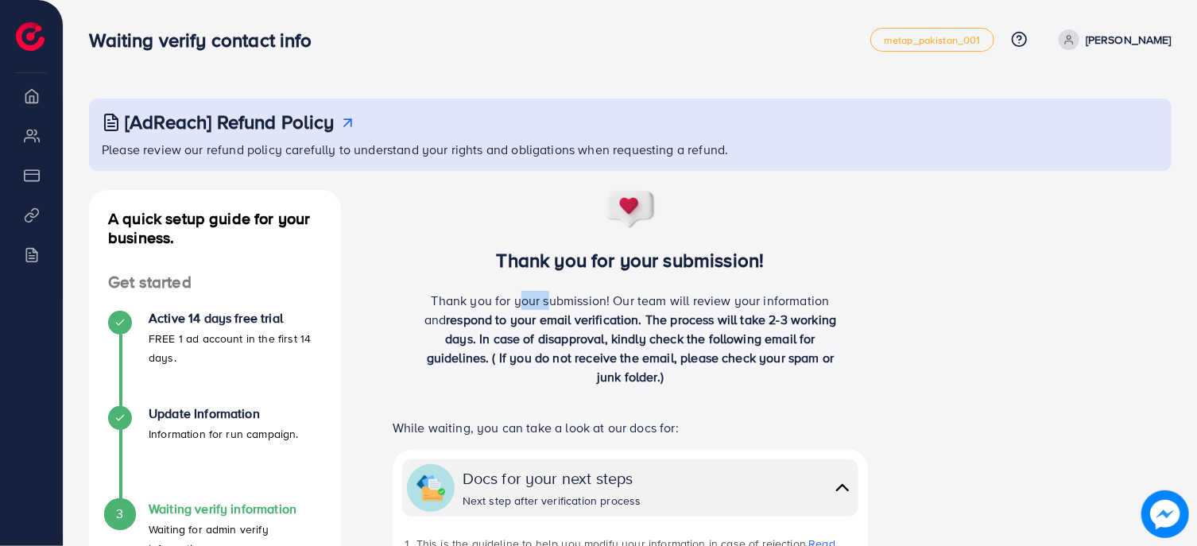
click at [538, 310] on p "Thank you for your submission! Our team will review your information and respon…" at bounding box center [630, 338] width 423 height 95
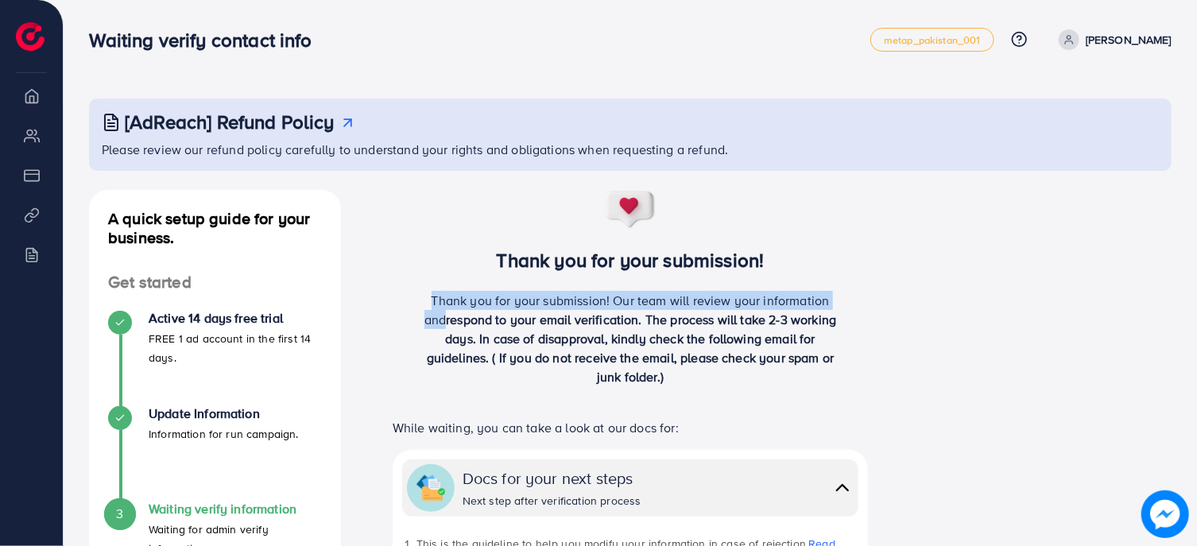
click at [538, 310] on p "Thank you for your submission! Our team will review your information and respon…" at bounding box center [630, 338] width 423 height 95
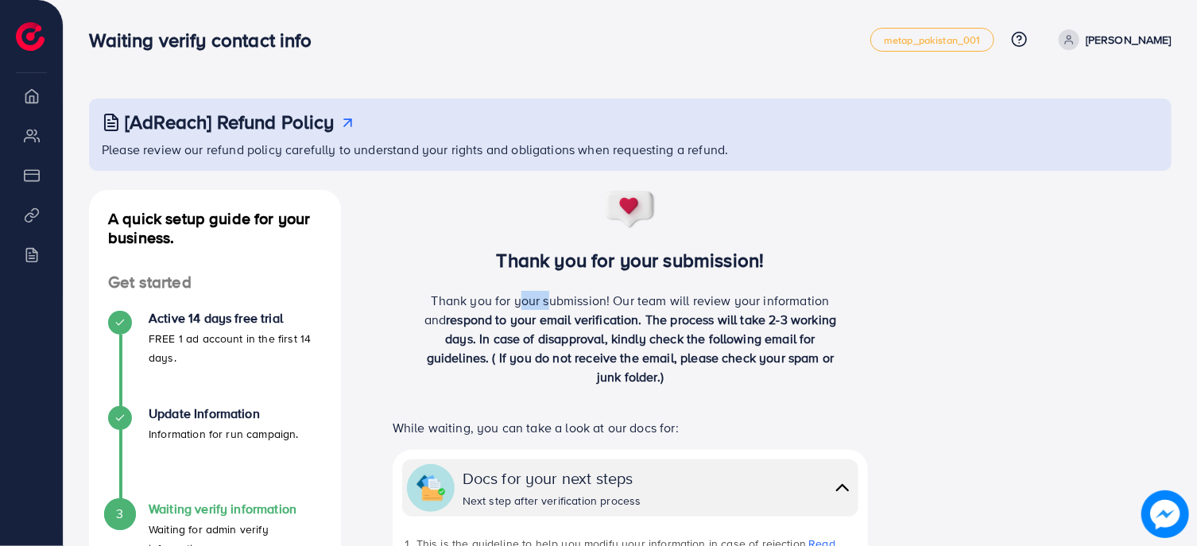
click at [538, 310] on p "Thank you for your submission! Our team will review your information and respon…" at bounding box center [630, 338] width 423 height 95
click at [595, 326] on span "respond to your email verification. The process will take 2-3 working days. In …" at bounding box center [632, 348] width 410 height 75
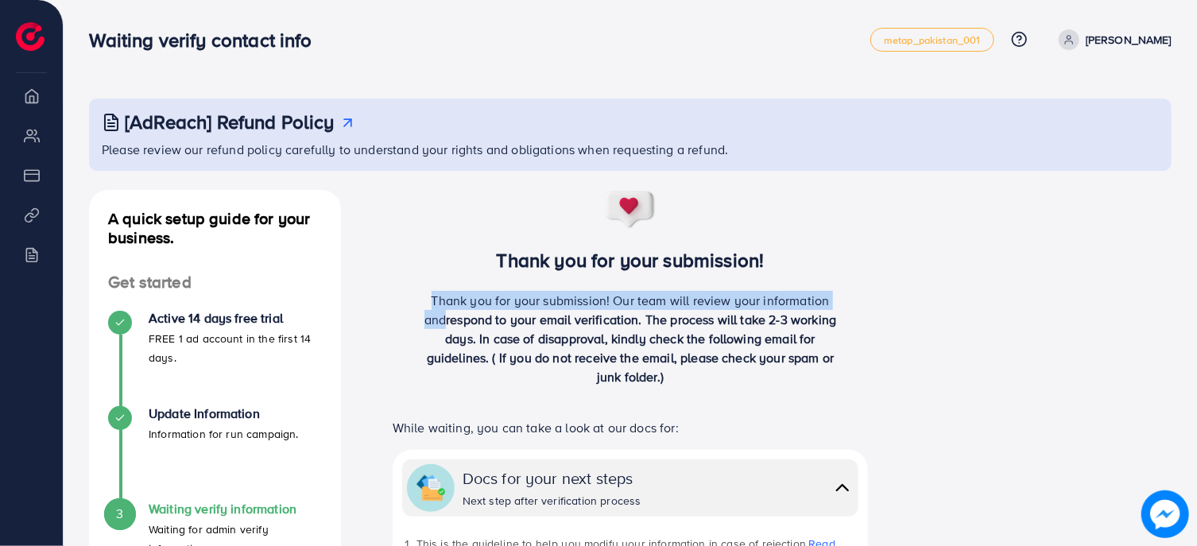
drag, startPoint x: 595, startPoint y: 326, endPoint x: 682, endPoint y: 374, distance: 99.6
click at [682, 374] on span "respond to your email verification. The process will take 2-3 working days. In …" at bounding box center [632, 348] width 410 height 75
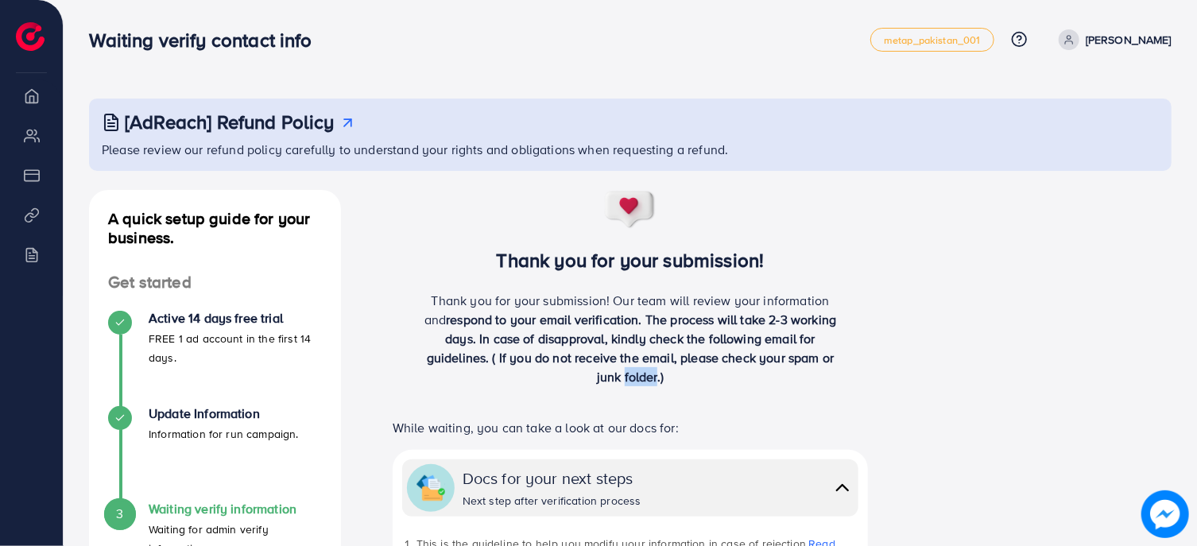
click at [682, 374] on span "respond to your email verification. The process will take 2-3 working days. In …" at bounding box center [632, 348] width 410 height 75
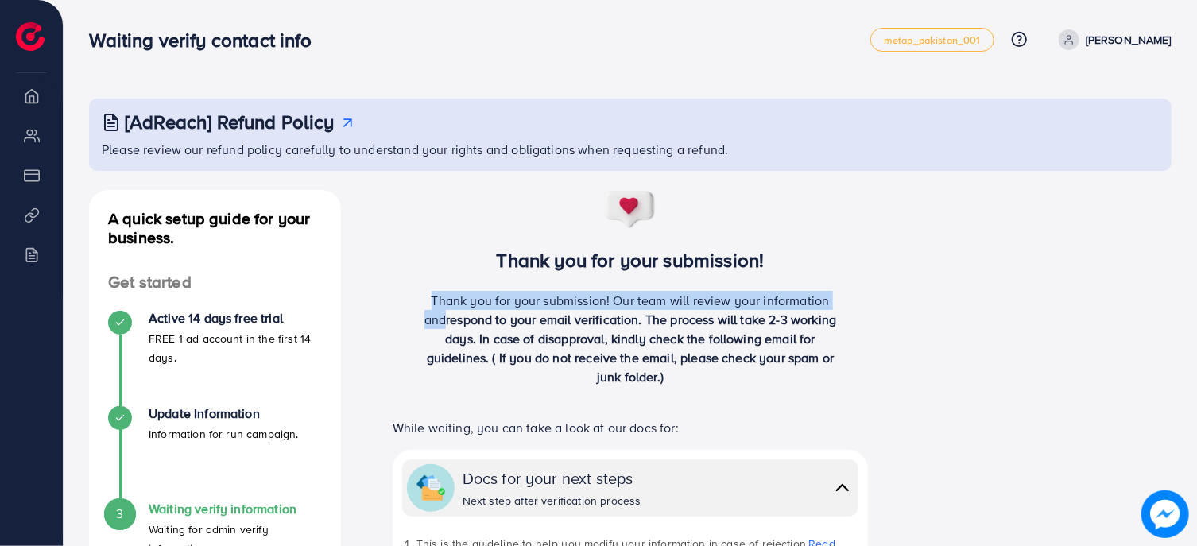
drag, startPoint x: 682, startPoint y: 374, endPoint x: 585, endPoint y: 310, distance: 116.0
click at [585, 310] on p "Thank you for your submission! Our team will review your information and respon…" at bounding box center [630, 338] width 423 height 95
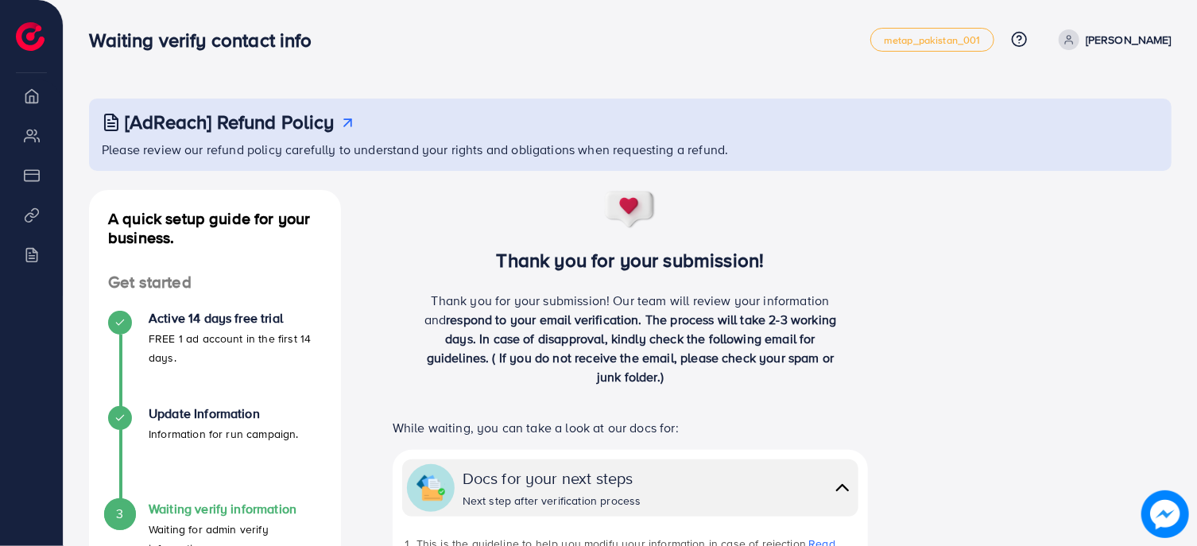
click at [893, 317] on div "Thank you for your submission! Our team will review your information and respon…" at bounding box center [631, 345] width 529 height 108
click at [355, 161] on div "[AdReach] Refund Policy Please review our refund policy carefully to understand…" at bounding box center [630, 135] width 1083 height 72
drag, startPoint x: 736, startPoint y: 371, endPoint x: 417, endPoint y: 291, distance: 328.0
click at [417, 291] on div "Thank you for your submission! Our team will review your information and respon…" at bounding box center [631, 345] width 529 height 108
